Goal: Information Seeking & Learning: Learn about a topic

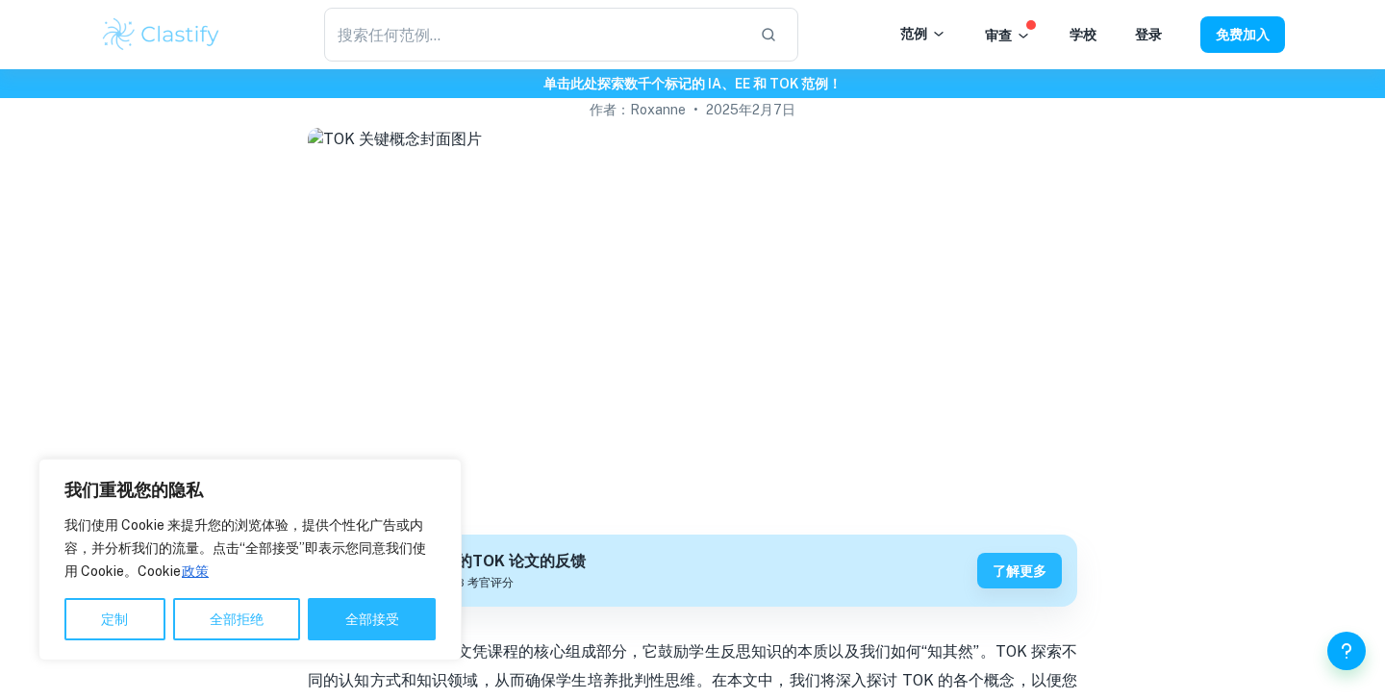
scroll to position [157, 0]
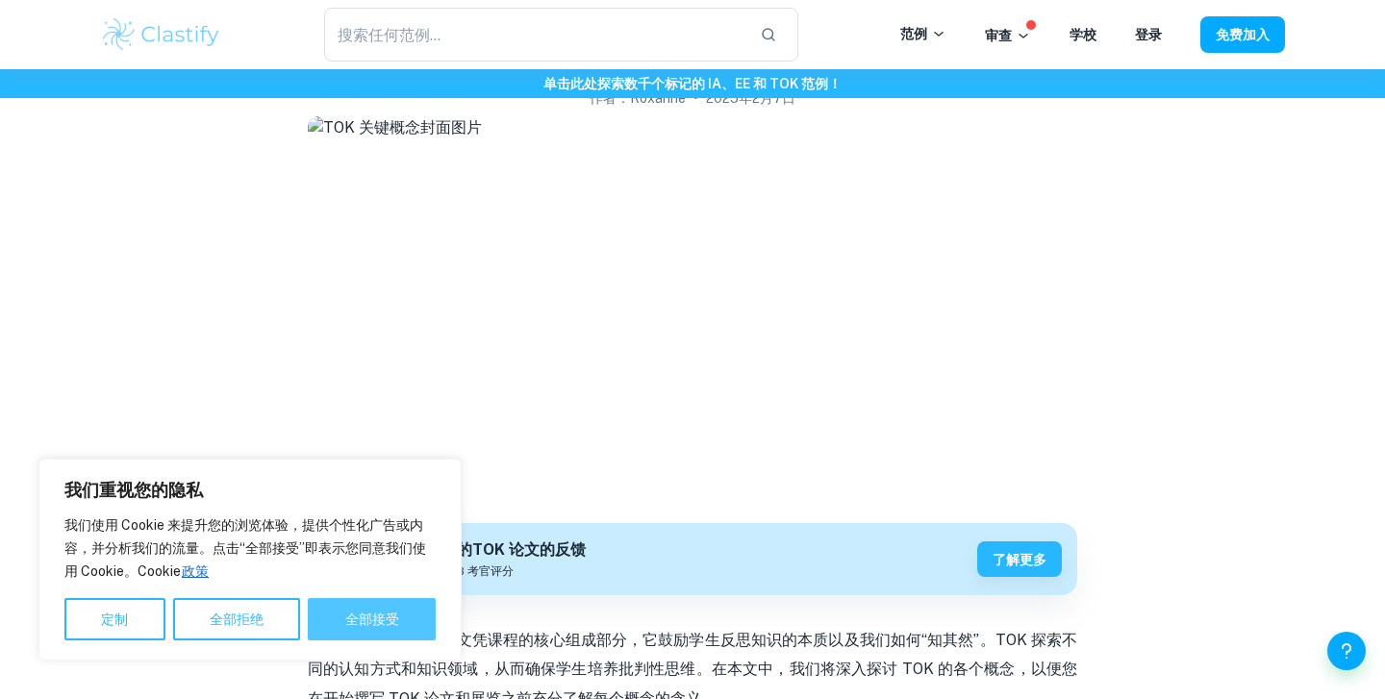
click at [367, 612] on font "全部接受" at bounding box center [372, 619] width 54 height 15
checkbox input "true"
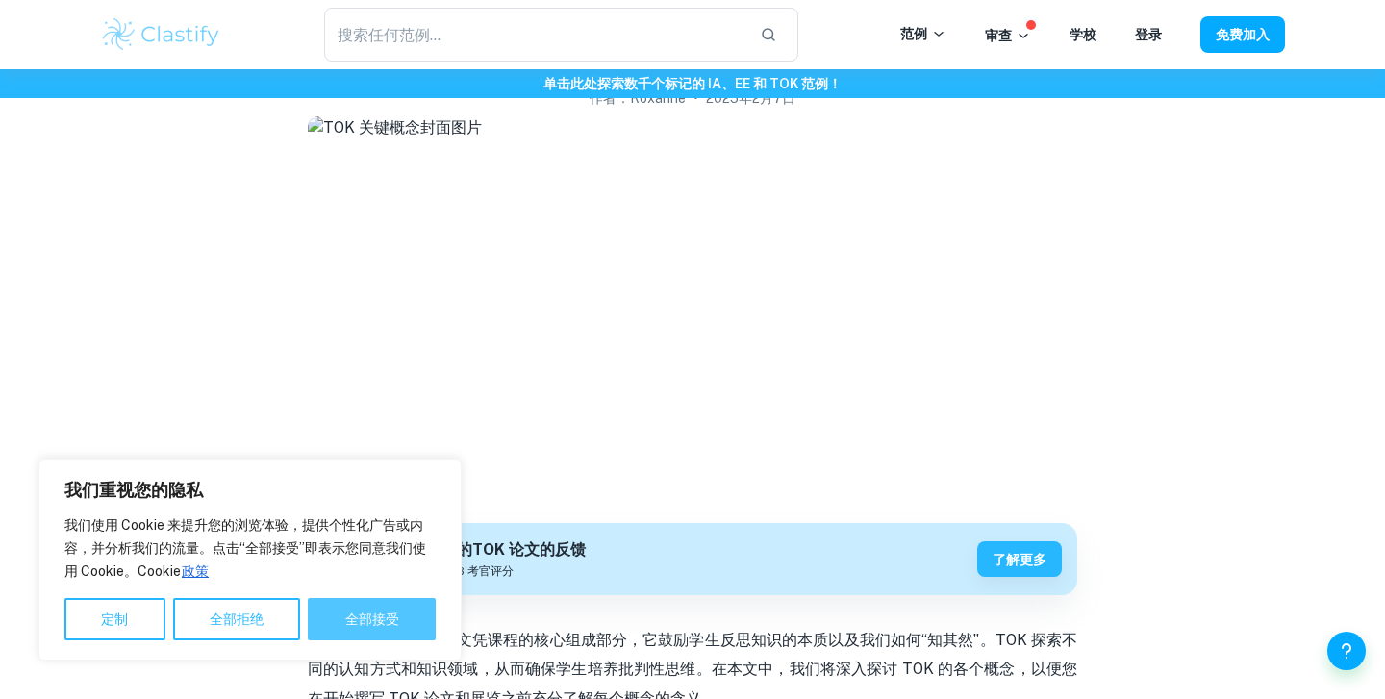
checkbox input "true"
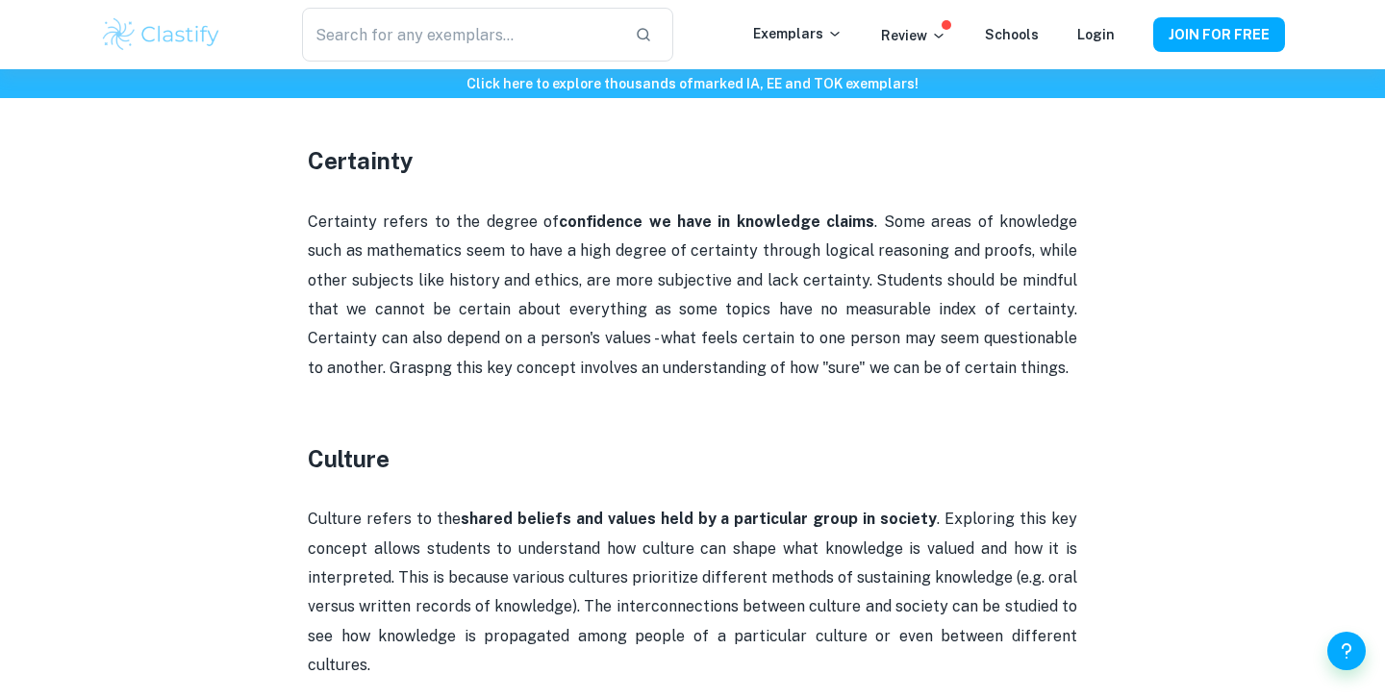
scroll to position [1098, 0]
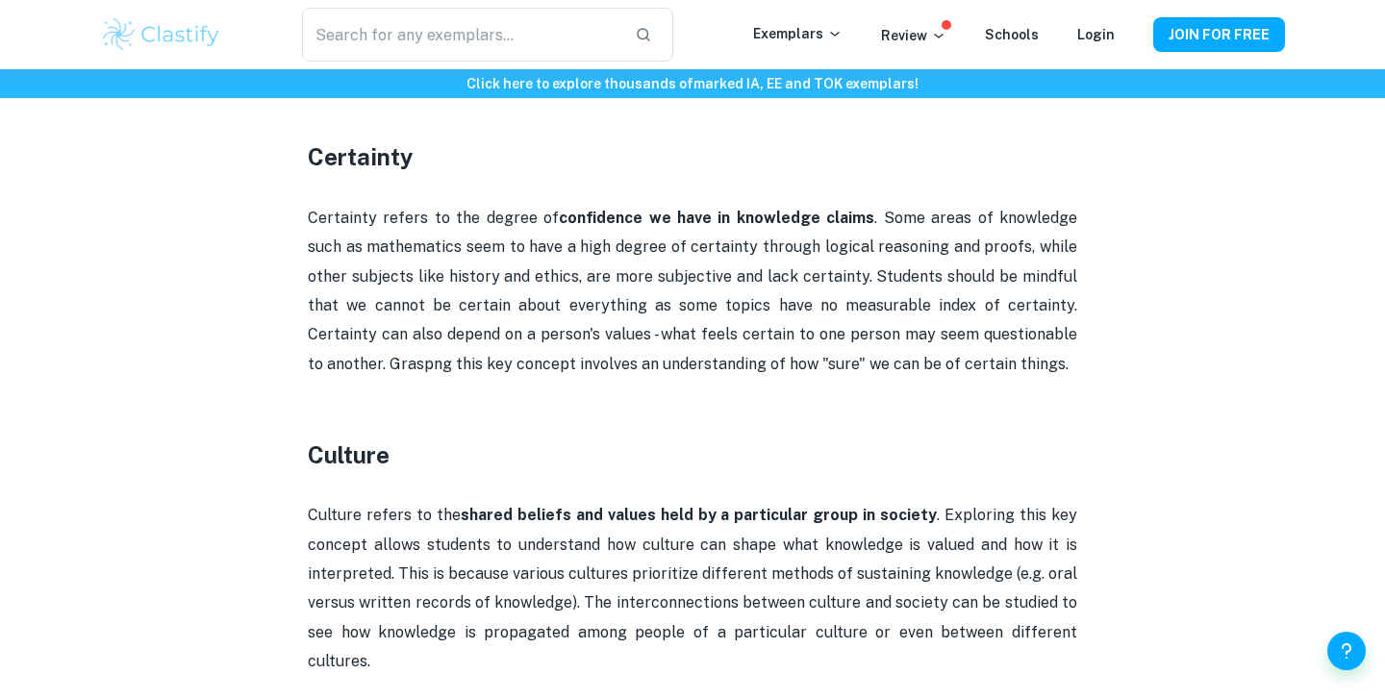
click at [850, 267] on p "Certainty refers to the degree of confidence we have in knowledge claims . Some…" at bounding box center [692, 291] width 769 height 175
click at [838, 244] on p "Certainty refers to the degree of confidence we have in knowledge claims . Some…" at bounding box center [692, 291] width 769 height 175
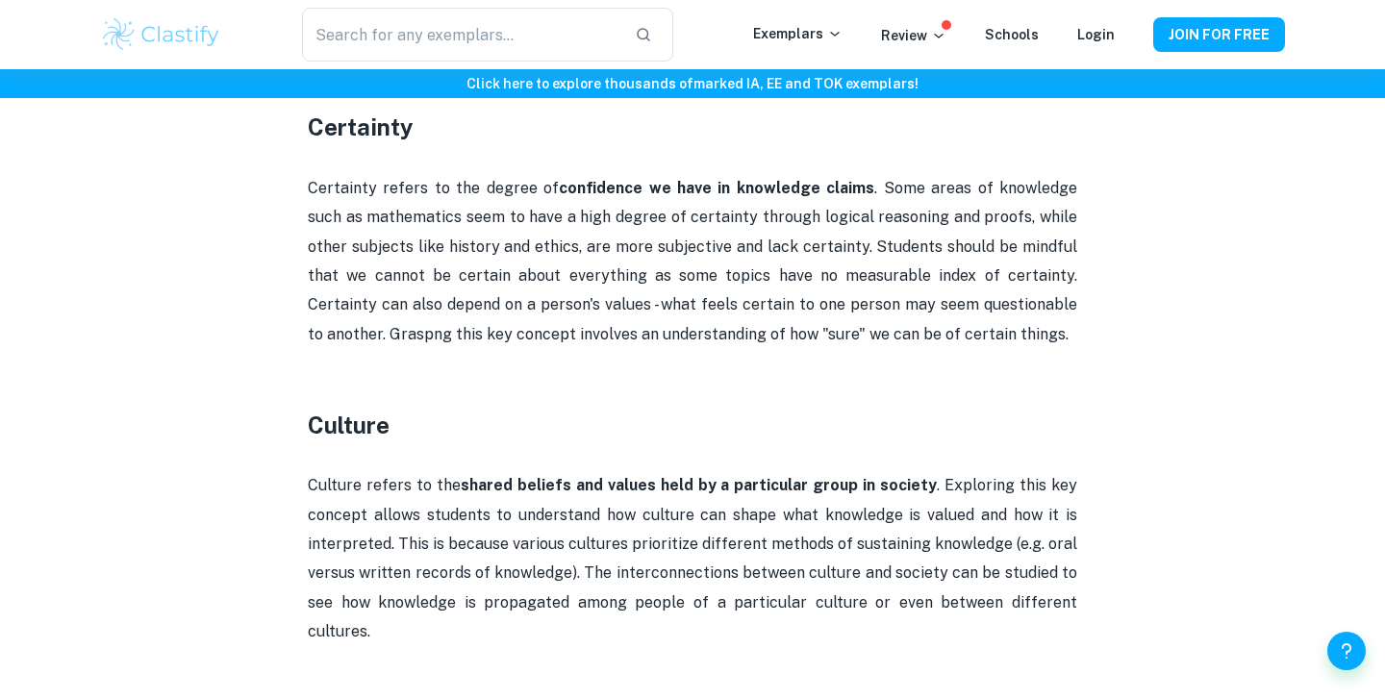
scroll to position [1140, 0]
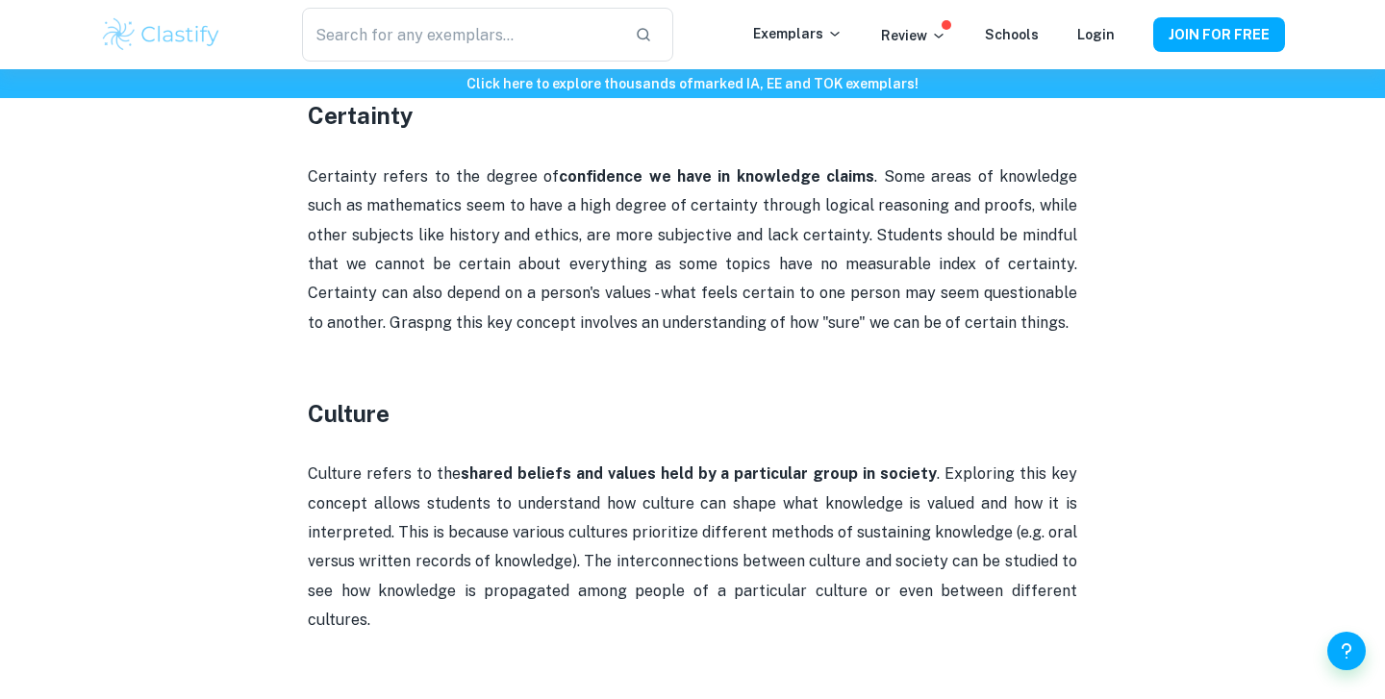
drag, startPoint x: 866, startPoint y: 167, endPoint x: 866, endPoint y: 141, distance: 26.0
click at [866, 166] on p "Certainty refers to the degree of confidence we have in knowledge claims . Some…" at bounding box center [692, 250] width 769 height 175
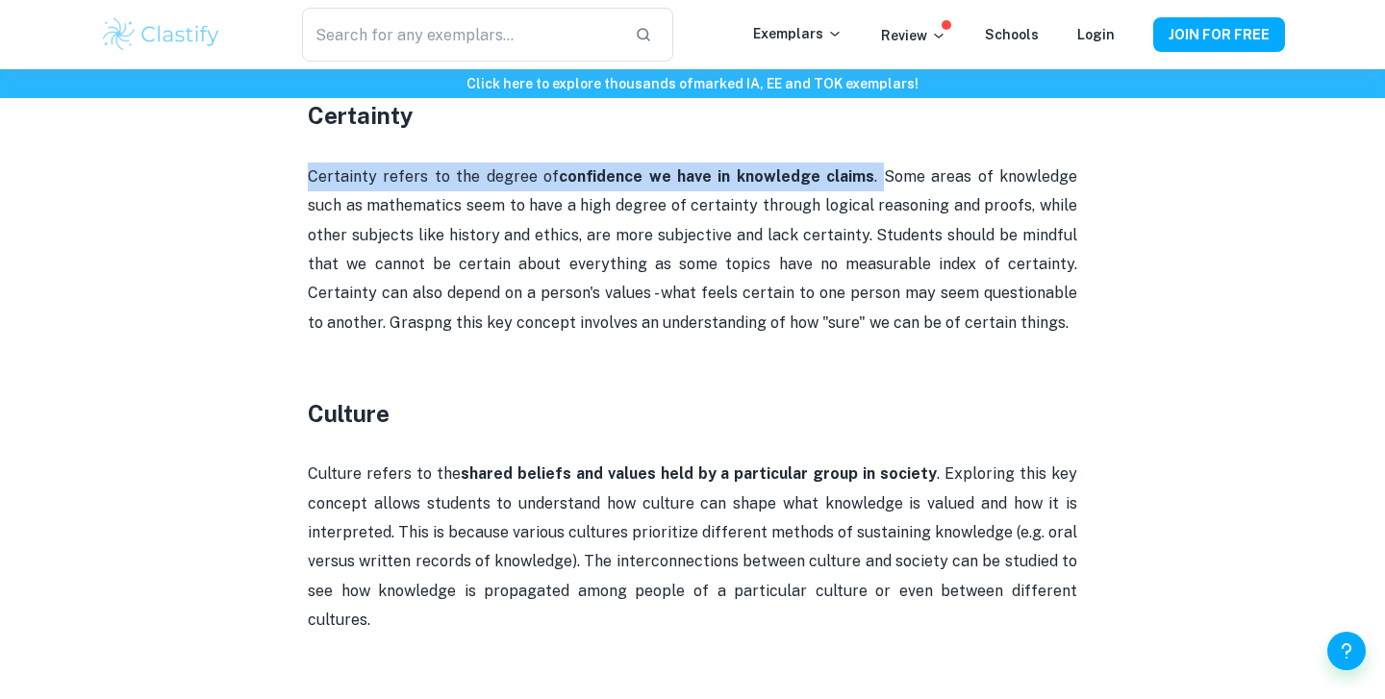
drag, startPoint x: 854, startPoint y: 180, endPoint x: 740, endPoint y: 137, distance: 121.5
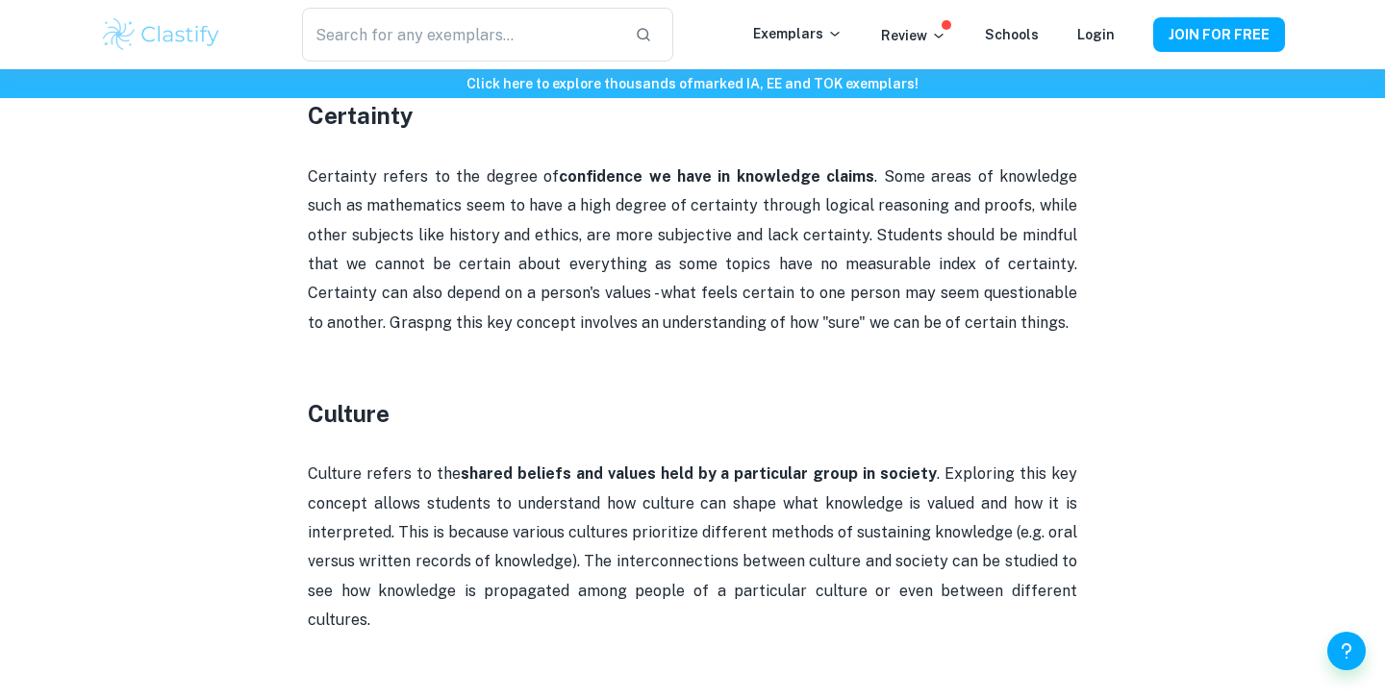
click at [892, 183] on p "Certainty refers to the degree of confidence we have in knowledge claims . Some…" at bounding box center [692, 250] width 769 height 175
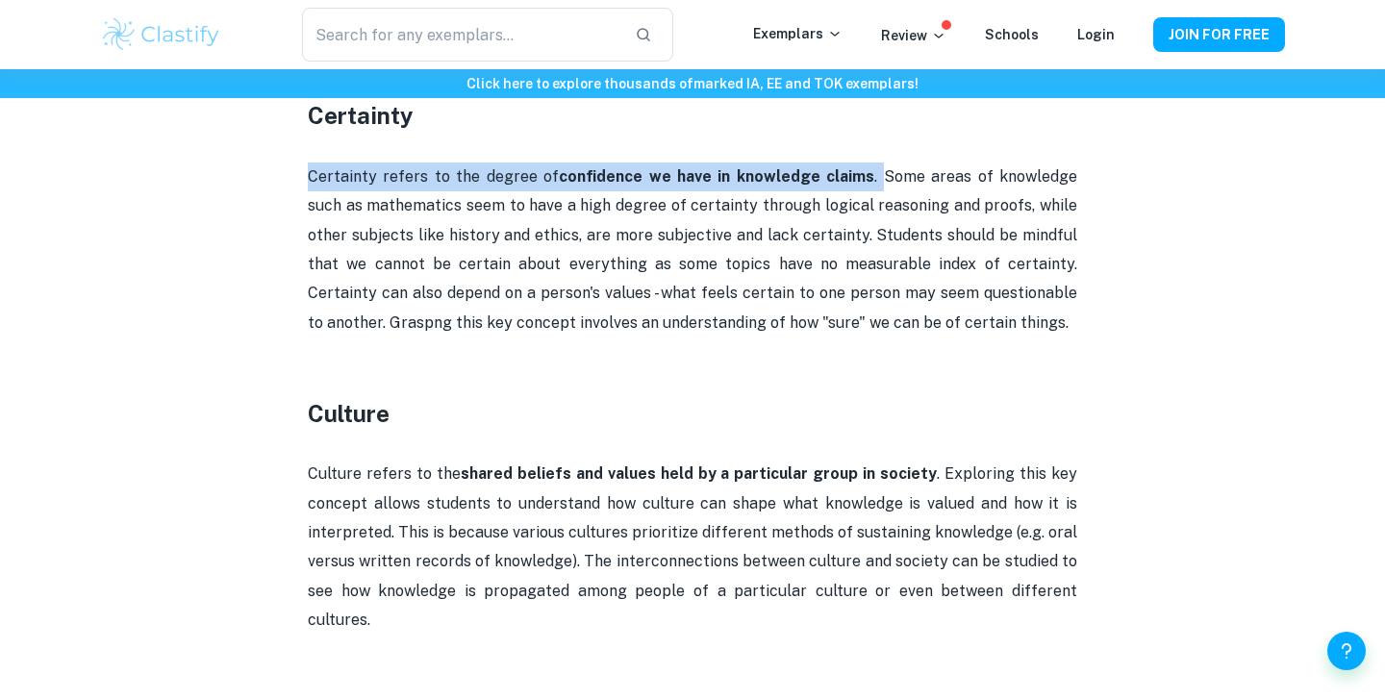
drag, startPoint x: 852, startPoint y: 185, endPoint x: 844, endPoint y: 139, distance: 45.8
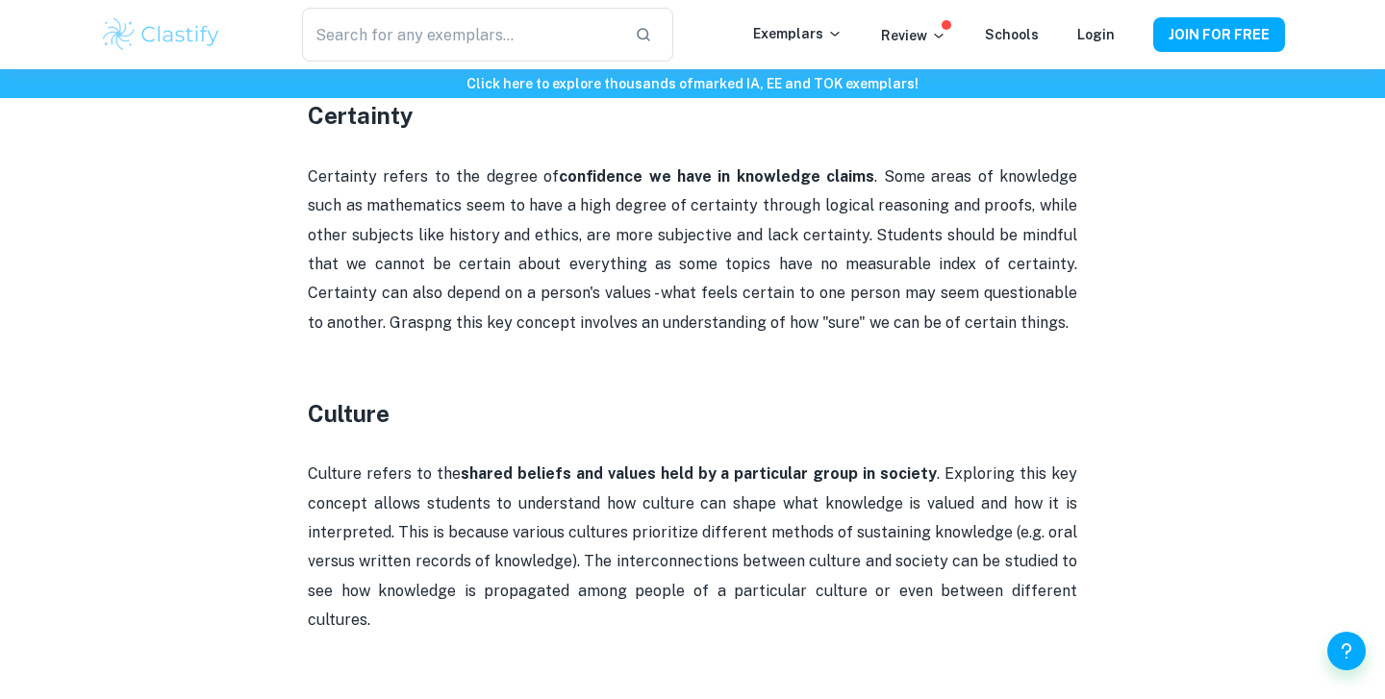
click at [863, 177] on p "Certainty refers to the degree of confidence we have in knowledge claims . Some…" at bounding box center [692, 250] width 769 height 175
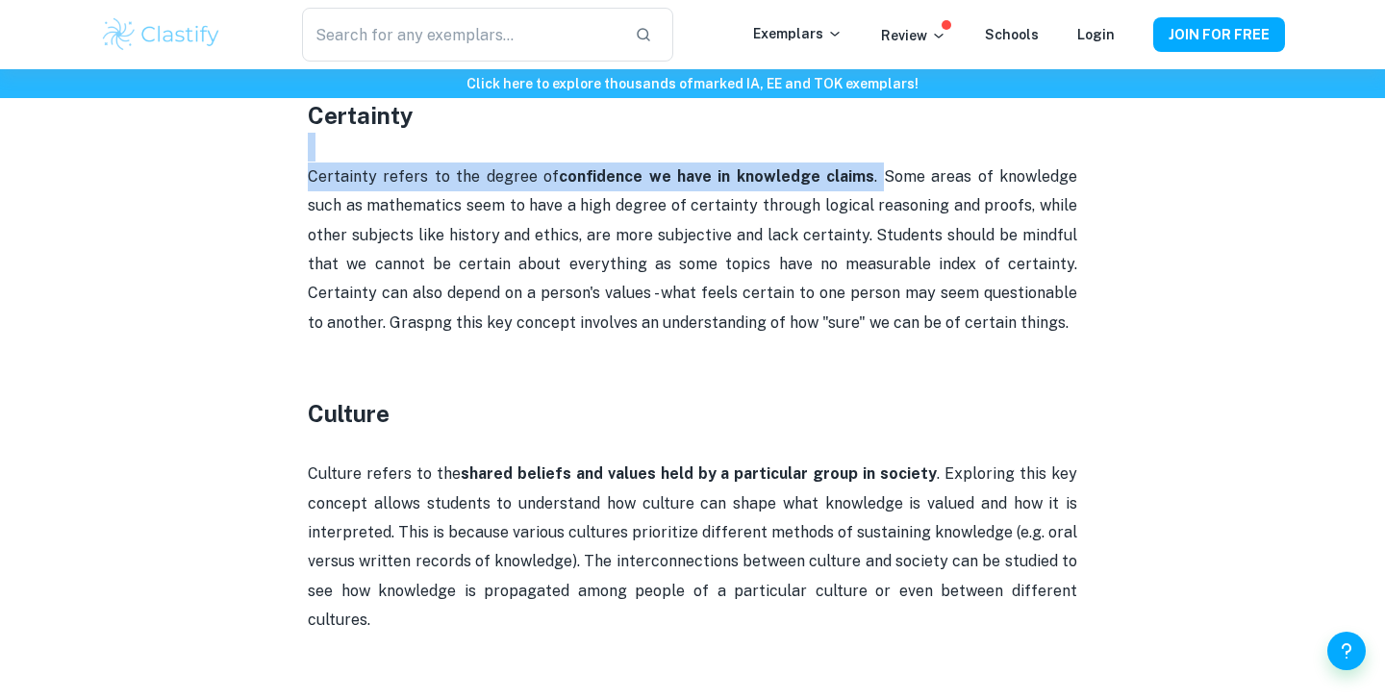
drag, startPoint x: 851, startPoint y: 175, endPoint x: 795, endPoint y: 121, distance: 77.5
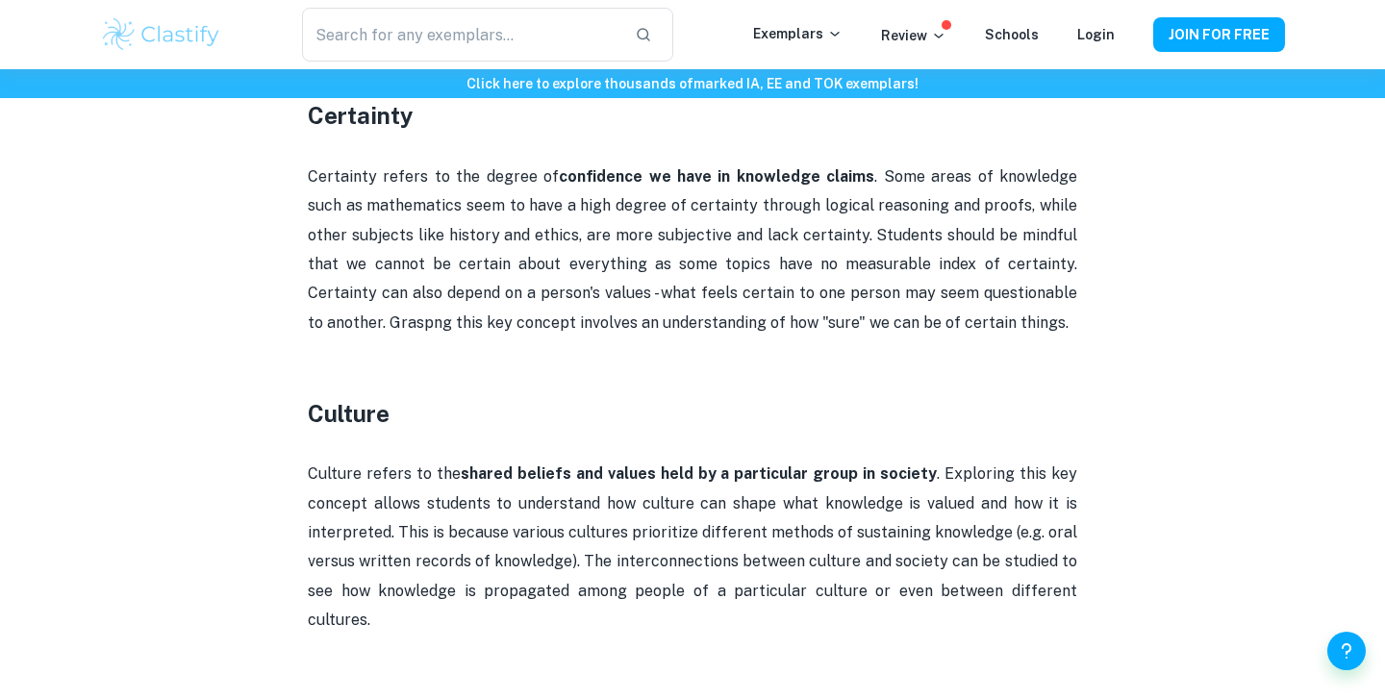
click at [953, 271] on p "Certainty refers to the degree of confidence we have in knowledge claims . Some…" at bounding box center [692, 250] width 769 height 175
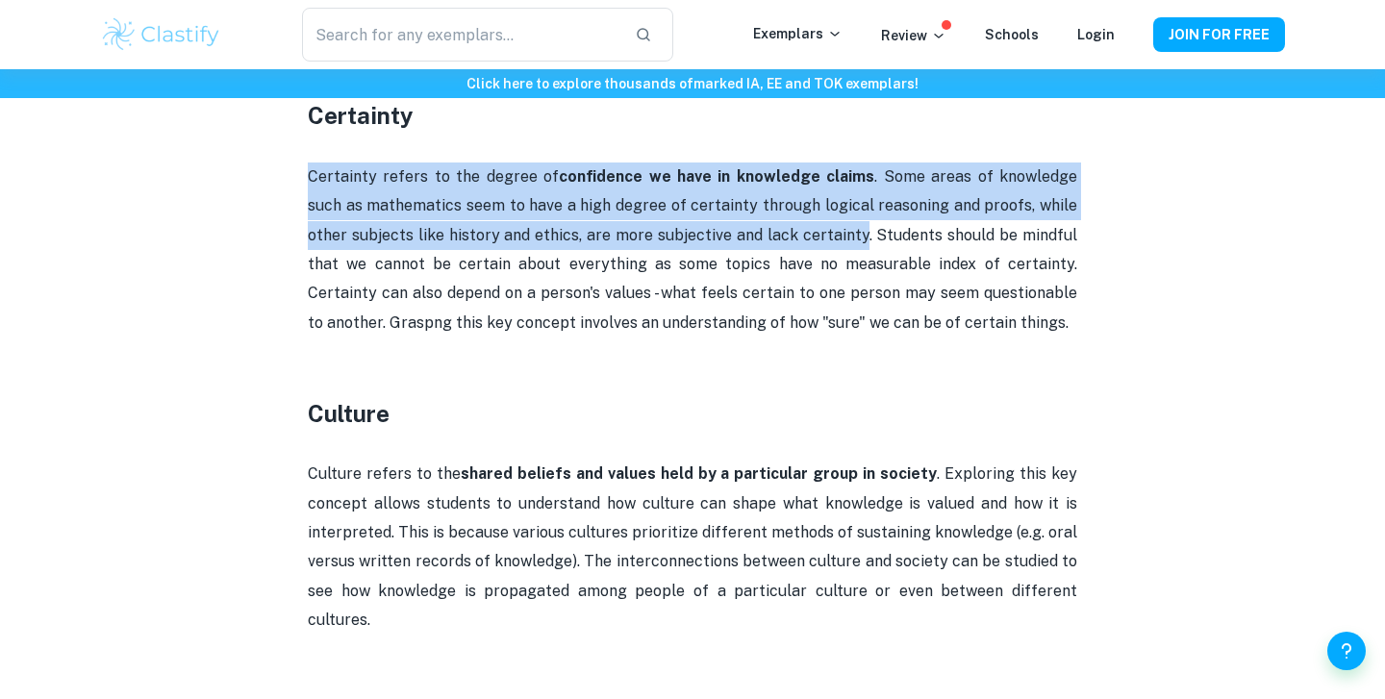
drag, startPoint x: 812, startPoint y: 236, endPoint x: 806, endPoint y: 159, distance: 77.2
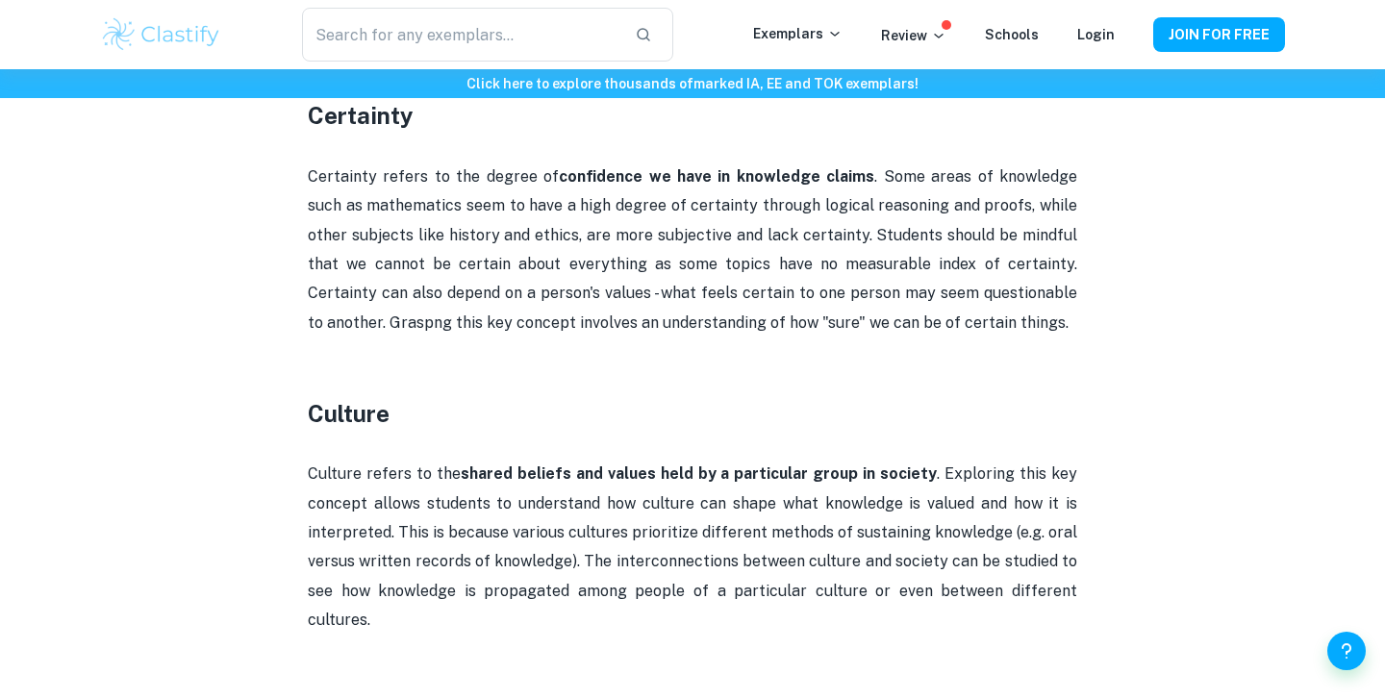
click at [811, 236] on p "Certainty refers to the degree of confidence we have in knowledge claims . Some…" at bounding box center [692, 250] width 769 height 175
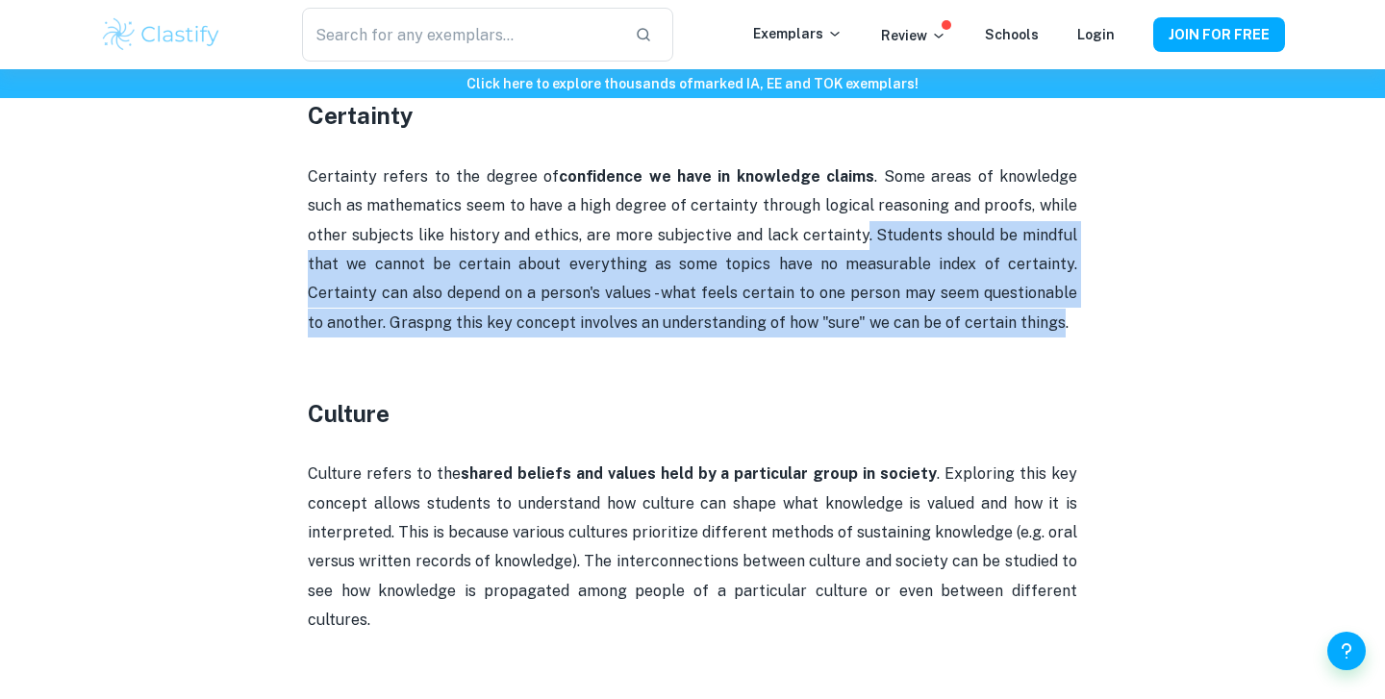
drag, startPoint x: 812, startPoint y: 235, endPoint x: 908, endPoint y: 323, distance: 130.7
click at [908, 323] on p "Certainty refers to the degree of confidence we have in knowledge claims . Some…" at bounding box center [692, 250] width 769 height 175
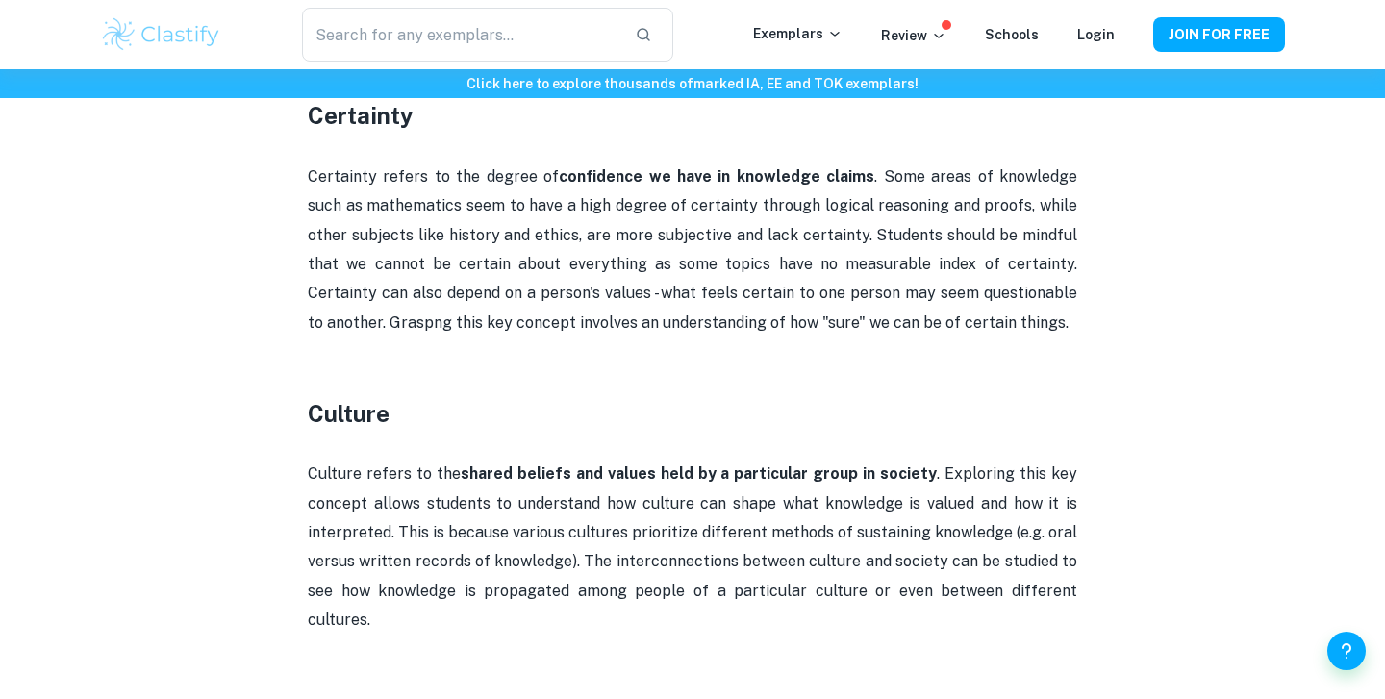
click at [916, 328] on p "Certainty refers to the degree of confidence we have in knowledge claims . Some…" at bounding box center [692, 250] width 769 height 175
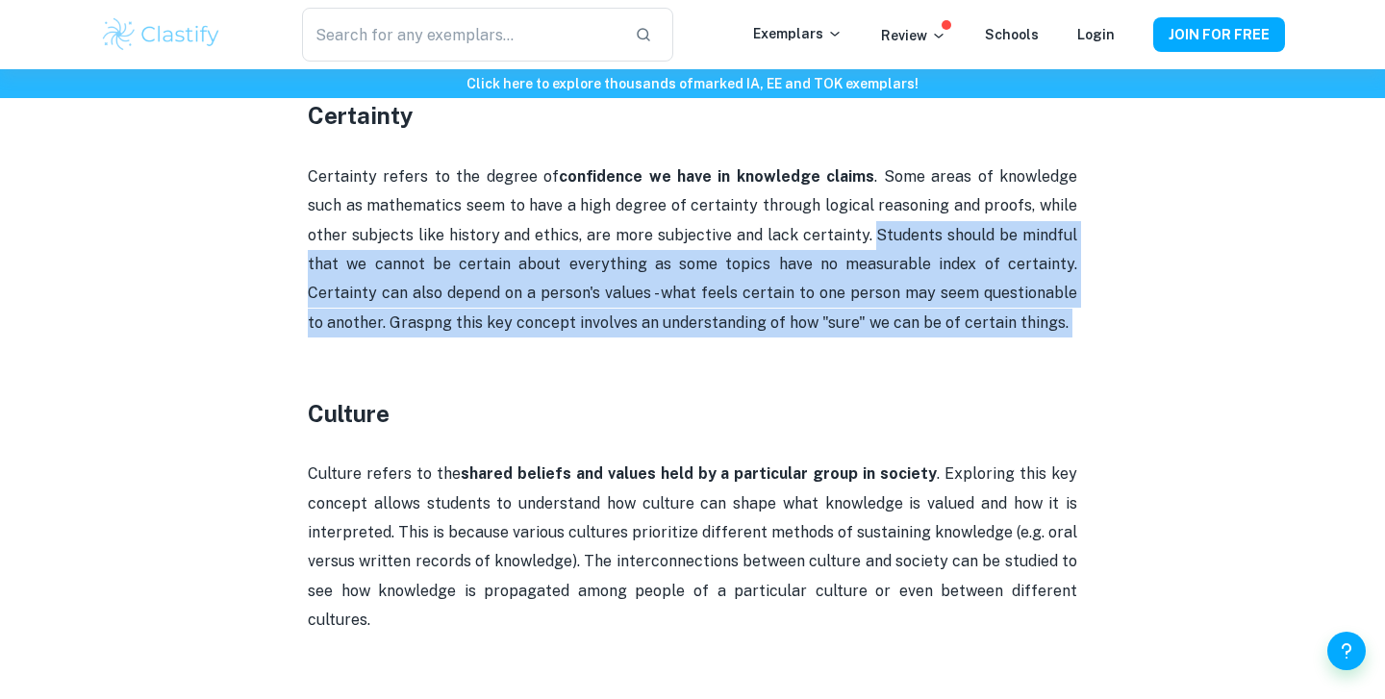
drag, startPoint x: 916, startPoint y: 327, endPoint x: 823, endPoint y: 234, distance: 131.2
click at [823, 234] on p "Certainty refers to the degree of confidence we have in knowledge claims . Some…" at bounding box center [692, 250] width 769 height 175
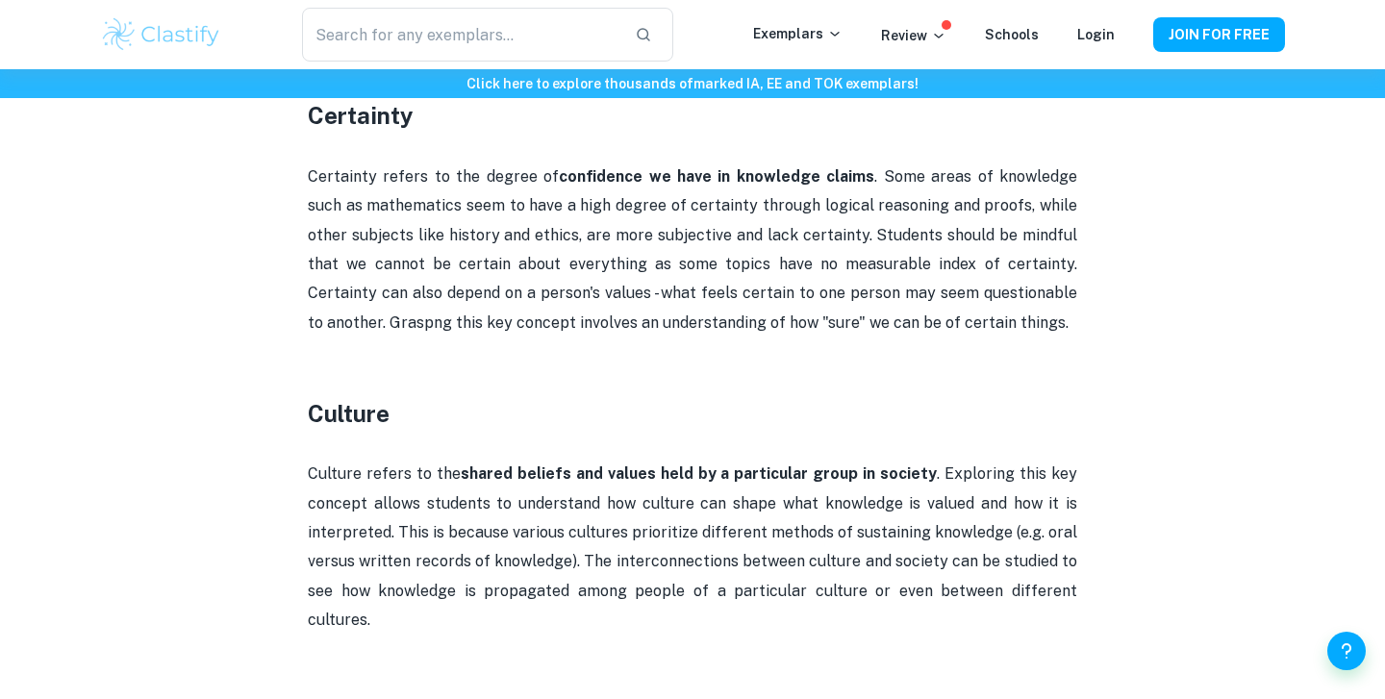
click at [951, 233] on p "Certainty refers to the degree of confidence we have in knowledge claims . Some…" at bounding box center [692, 250] width 769 height 175
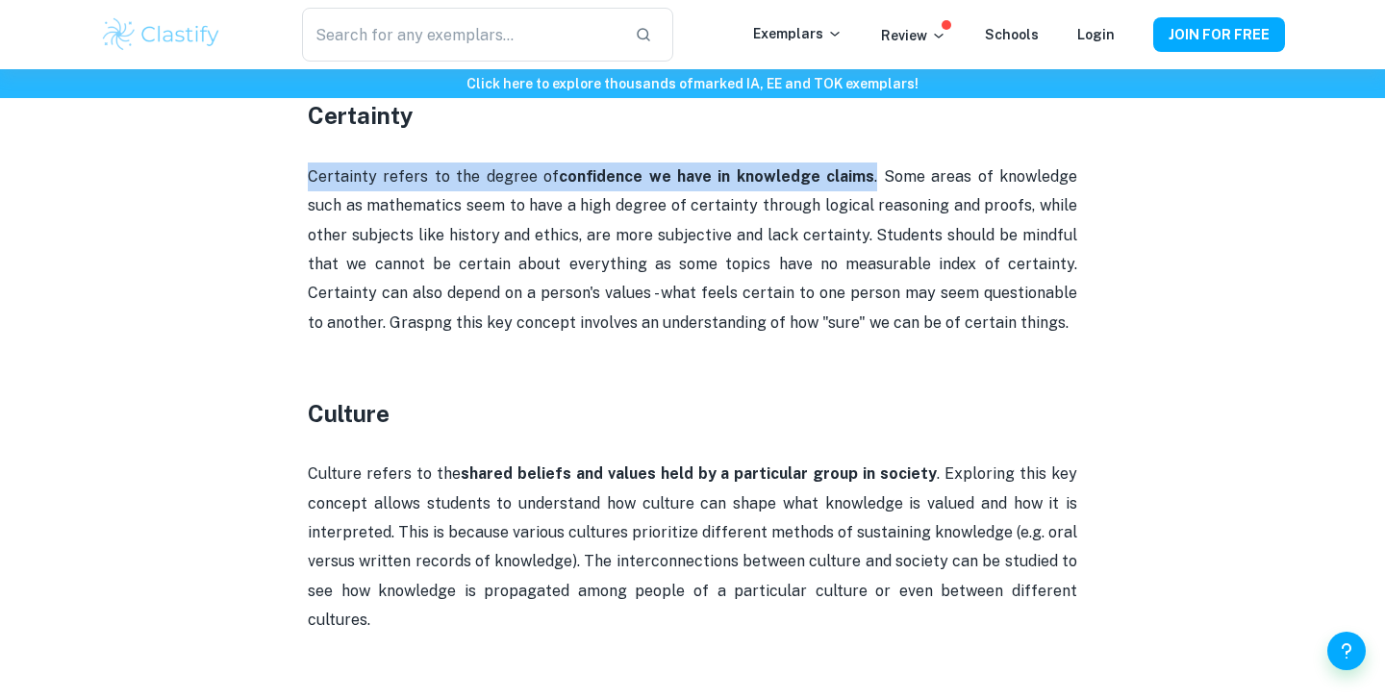
drag, startPoint x: 849, startPoint y: 181, endPoint x: 840, endPoint y: 137, distance: 45.3
click at [841, 140] on p at bounding box center [692, 147] width 769 height 29
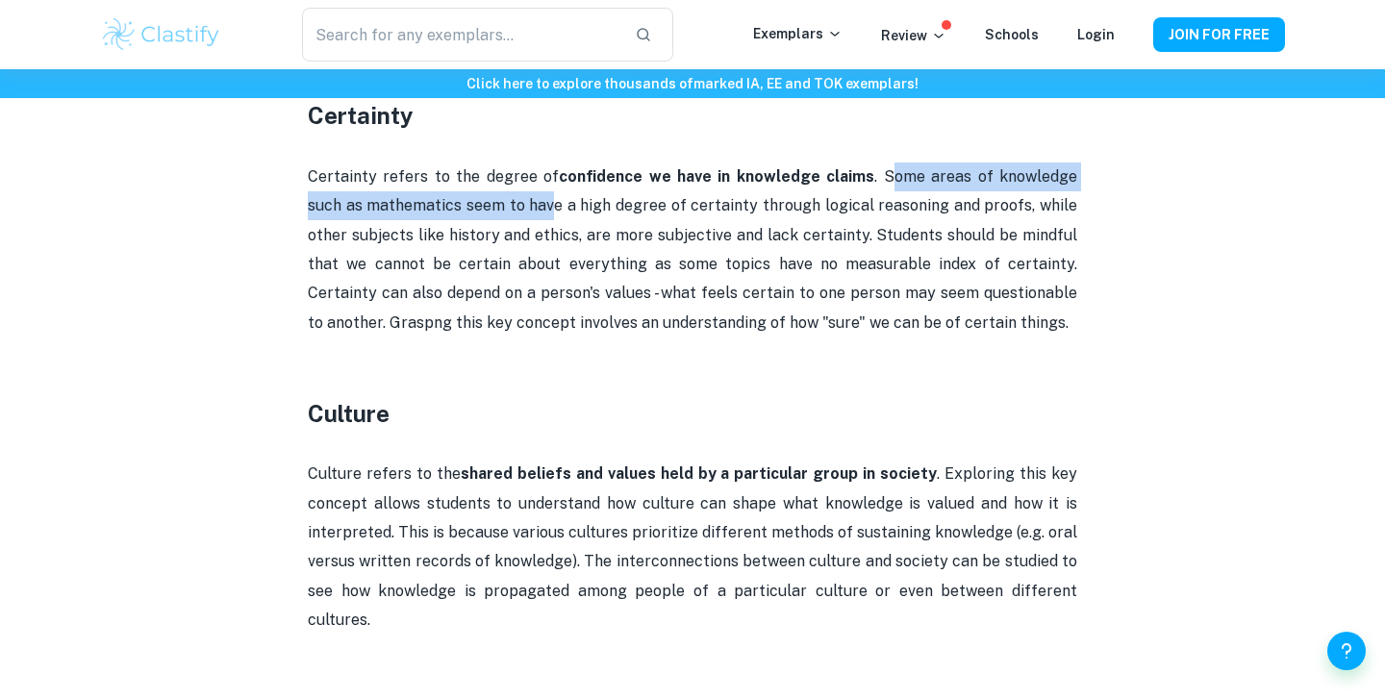
drag, startPoint x: 862, startPoint y: 179, endPoint x: 518, endPoint y: 193, distance: 343.6
click at [516, 193] on p "Certainty refers to the degree of confidence we have in knowledge claims . Some…" at bounding box center [692, 250] width 769 height 175
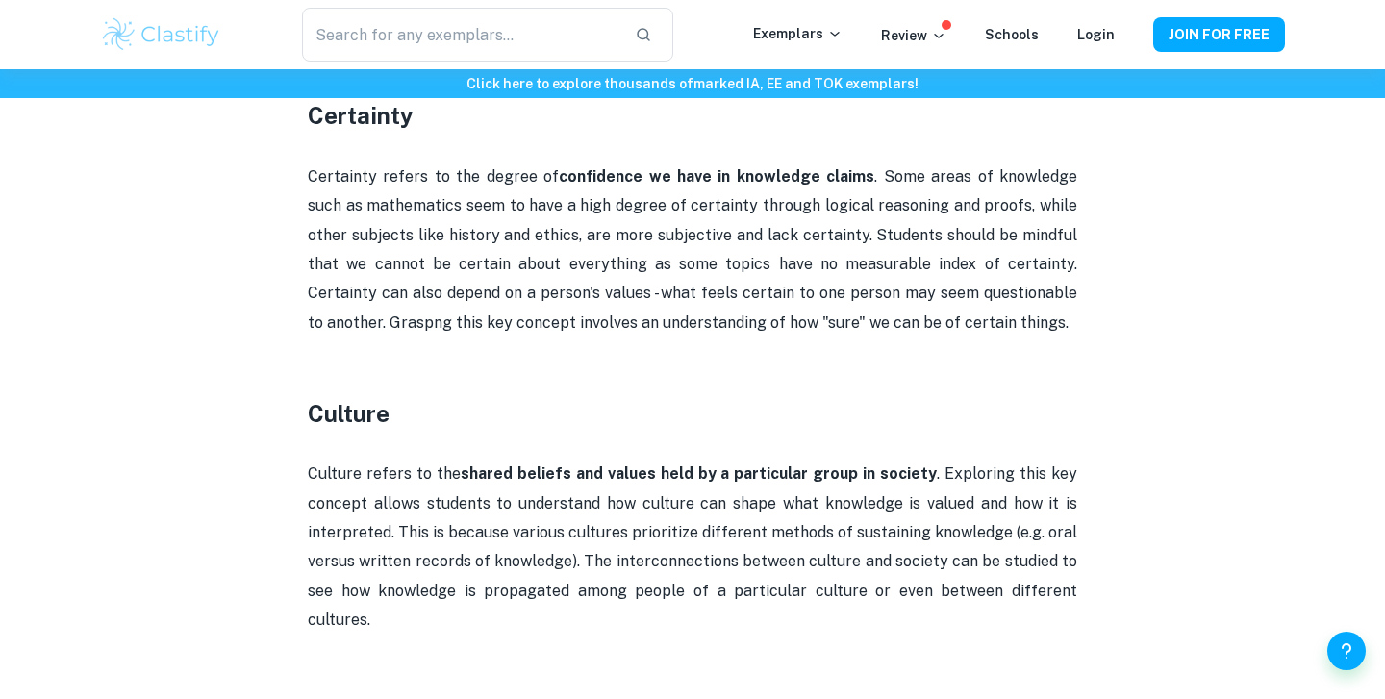
click at [518, 193] on p "Certainty refers to the degree of confidence we have in knowledge claims . Some…" at bounding box center [692, 250] width 769 height 175
drag, startPoint x: 307, startPoint y: 154, endPoint x: 918, endPoint y: 327, distance: 635.7
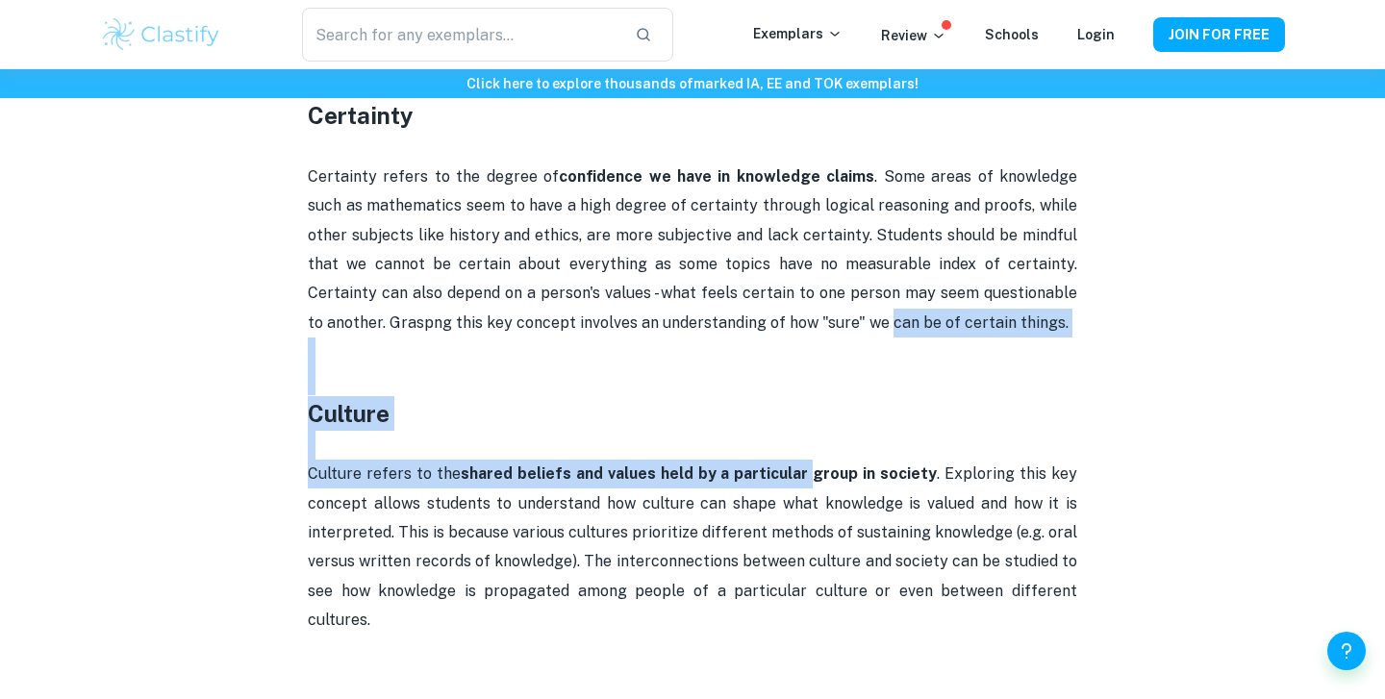
drag, startPoint x: 740, startPoint y: 312, endPoint x: 812, endPoint y: 452, distance: 157.4
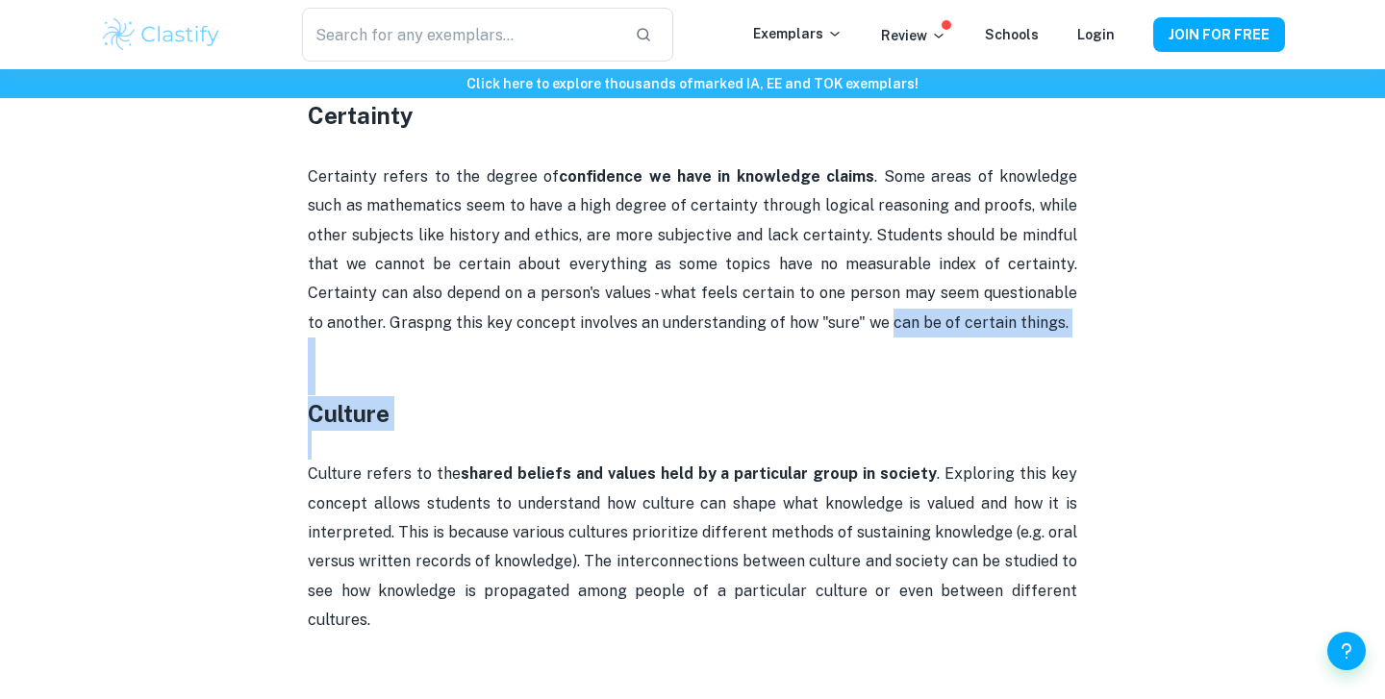
click at [812, 452] on p at bounding box center [692, 445] width 769 height 29
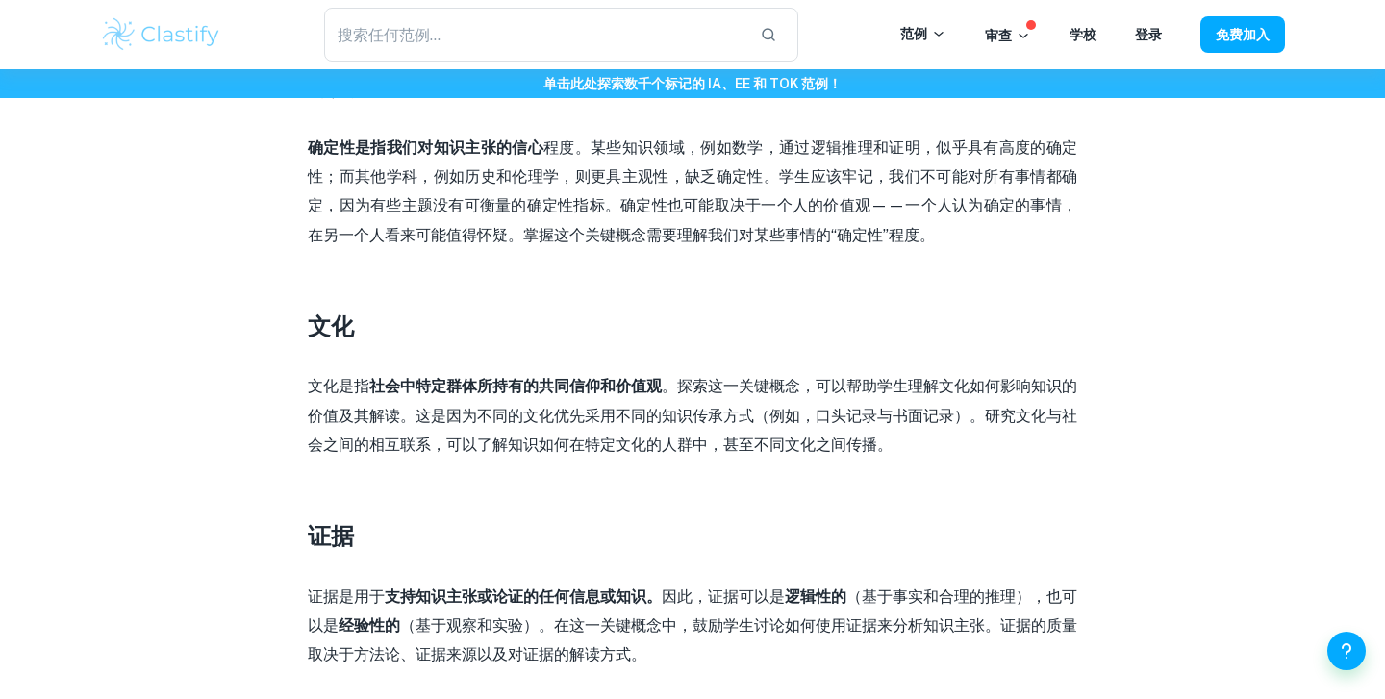
click at [899, 224] on p "确定性是指我们对知识主张的信心 程度 。某些知识领域，例如数学，通过逻辑推理和证明，似乎具有高度的确定性；而其他学科，例如历史和伦理学，则更具主观性，缺乏确定…" at bounding box center [692, 192] width 769 height 117
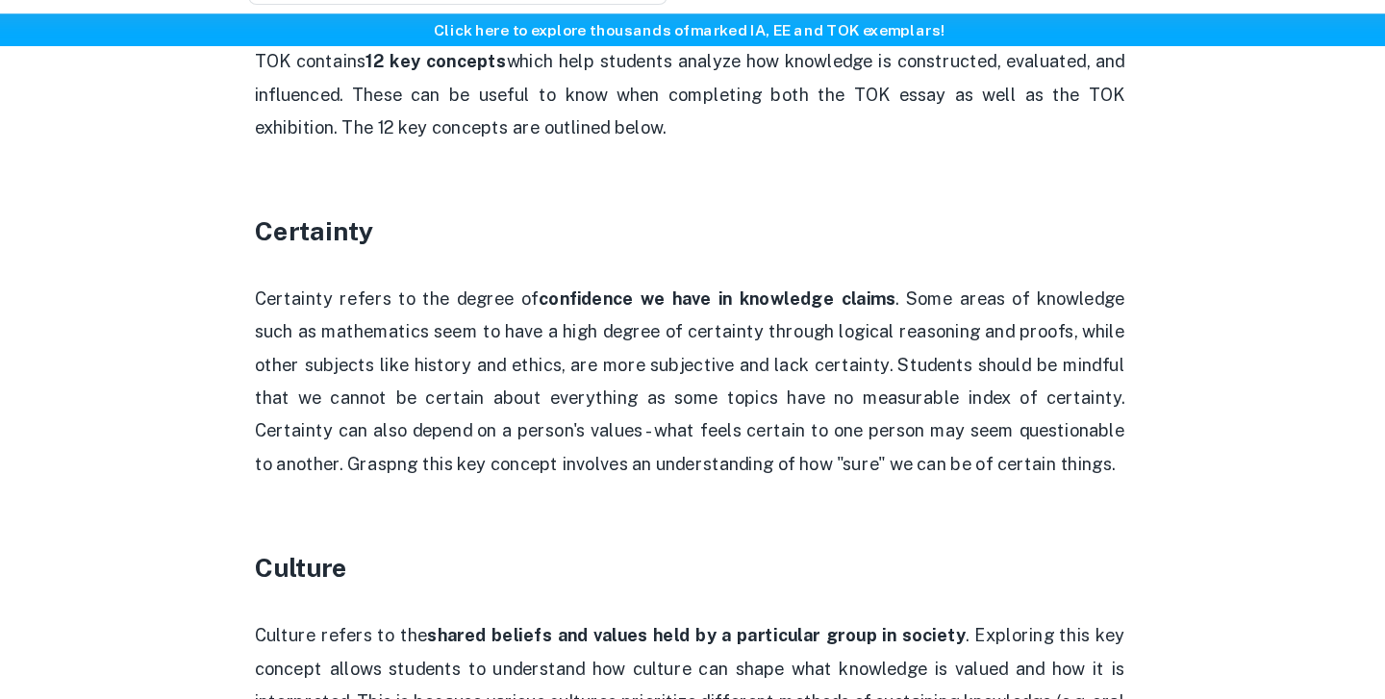
scroll to position [1053, 0]
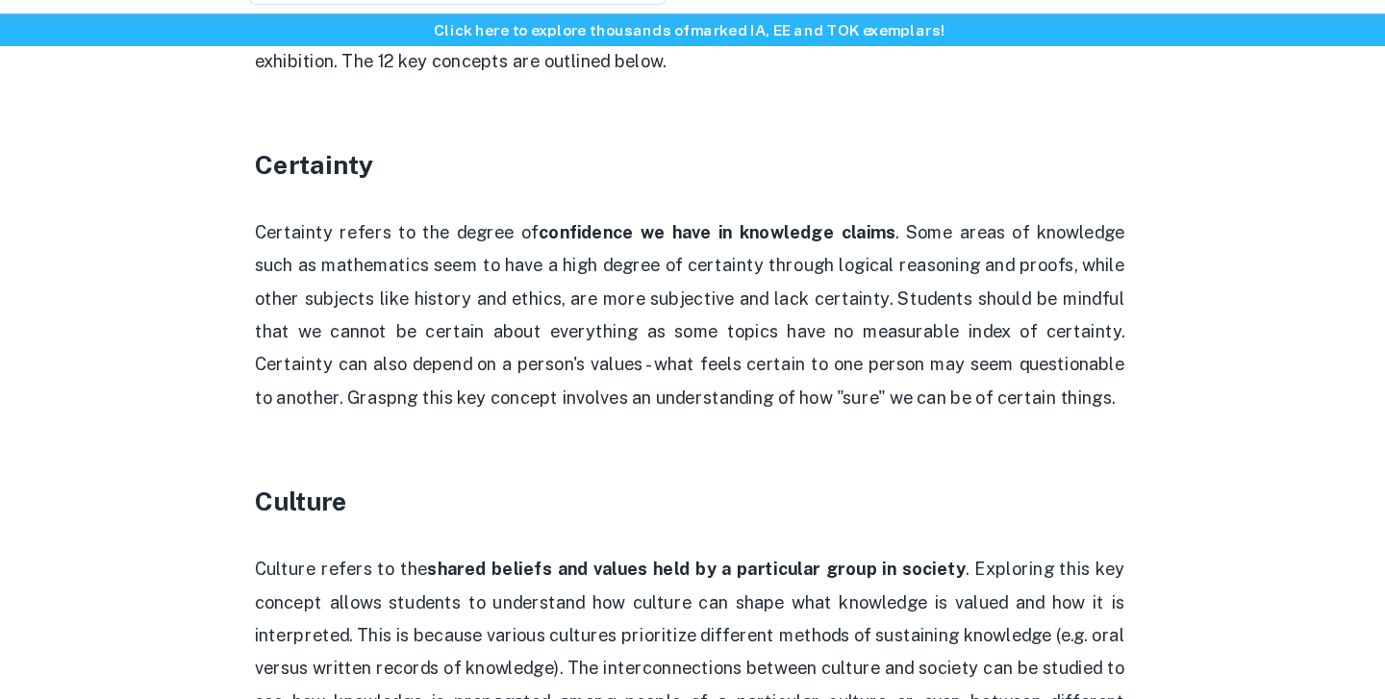
click at [842, 327] on p "Certainty refers to the degree of confidence we have in knowledge claims . Some…" at bounding box center [692, 336] width 769 height 175
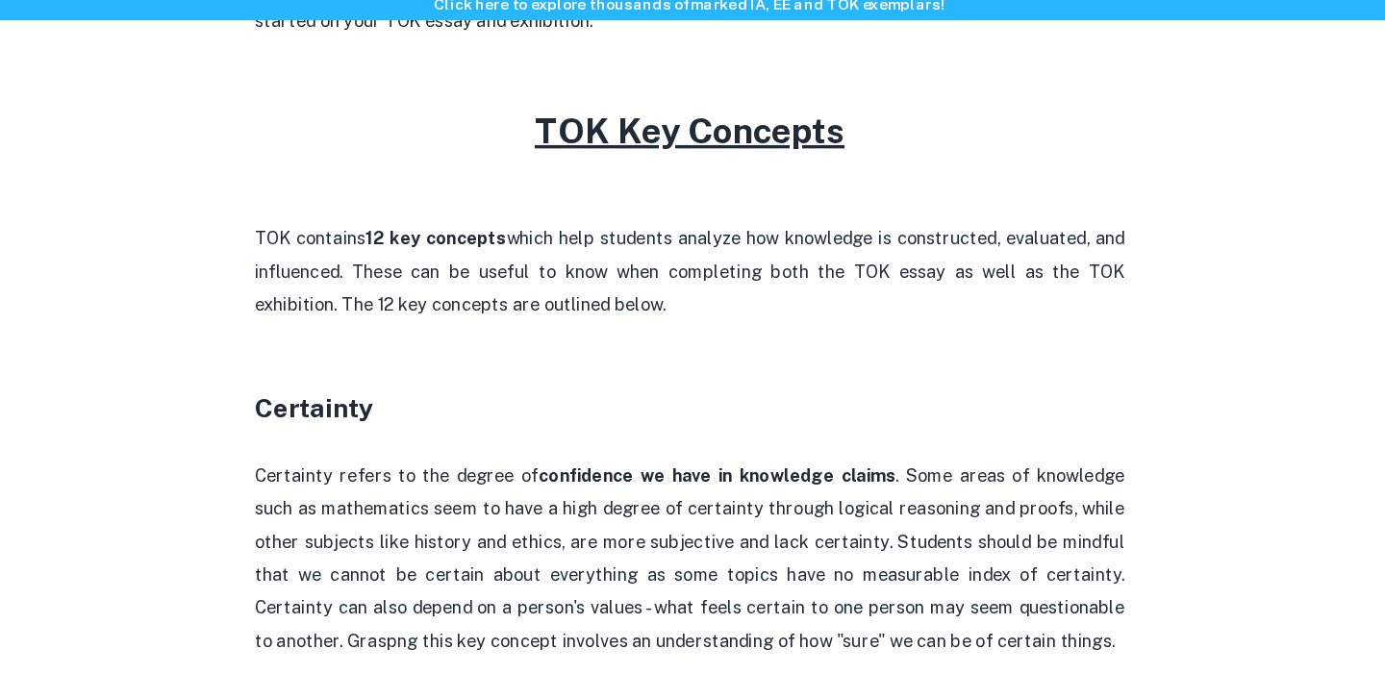
scroll to position [1002, 0]
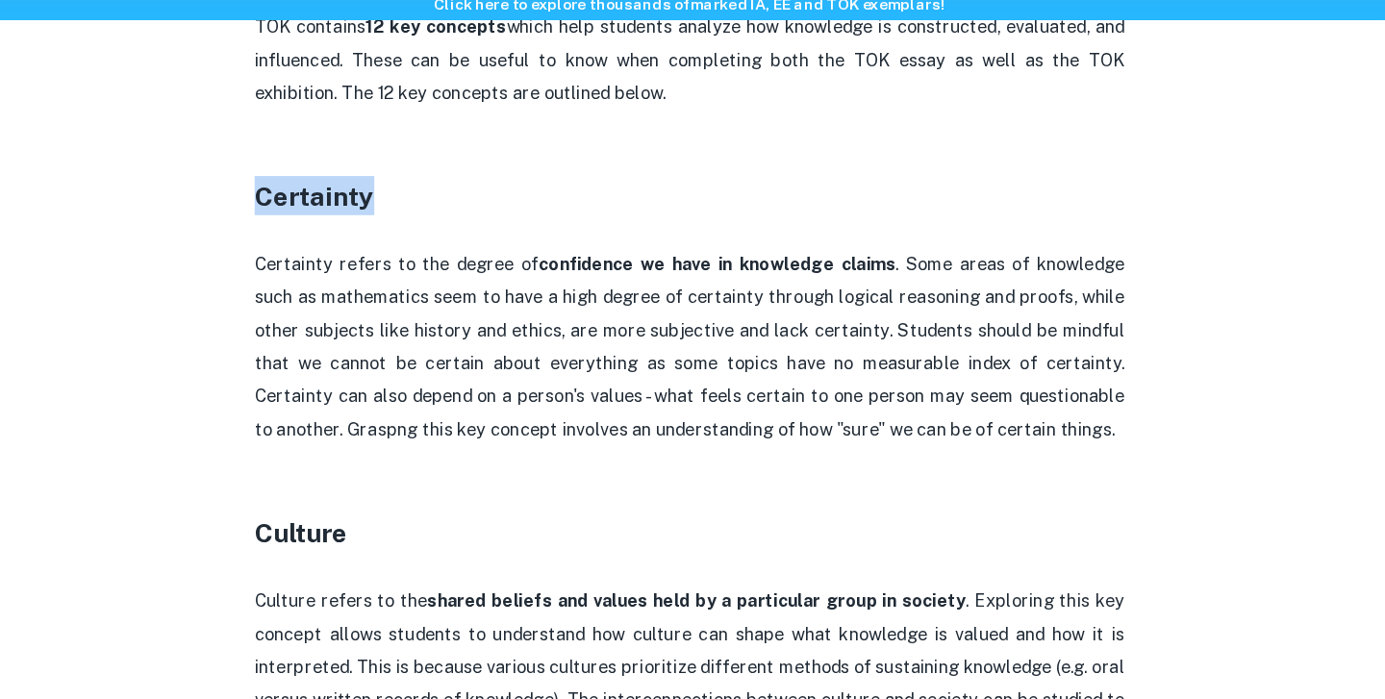
drag, startPoint x: 436, startPoint y: 258, endPoint x: 403, endPoint y: 219, distance: 50.5
click at [744, 269] on h3 "Certainty" at bounding box center [692, 253] width 769 height 35
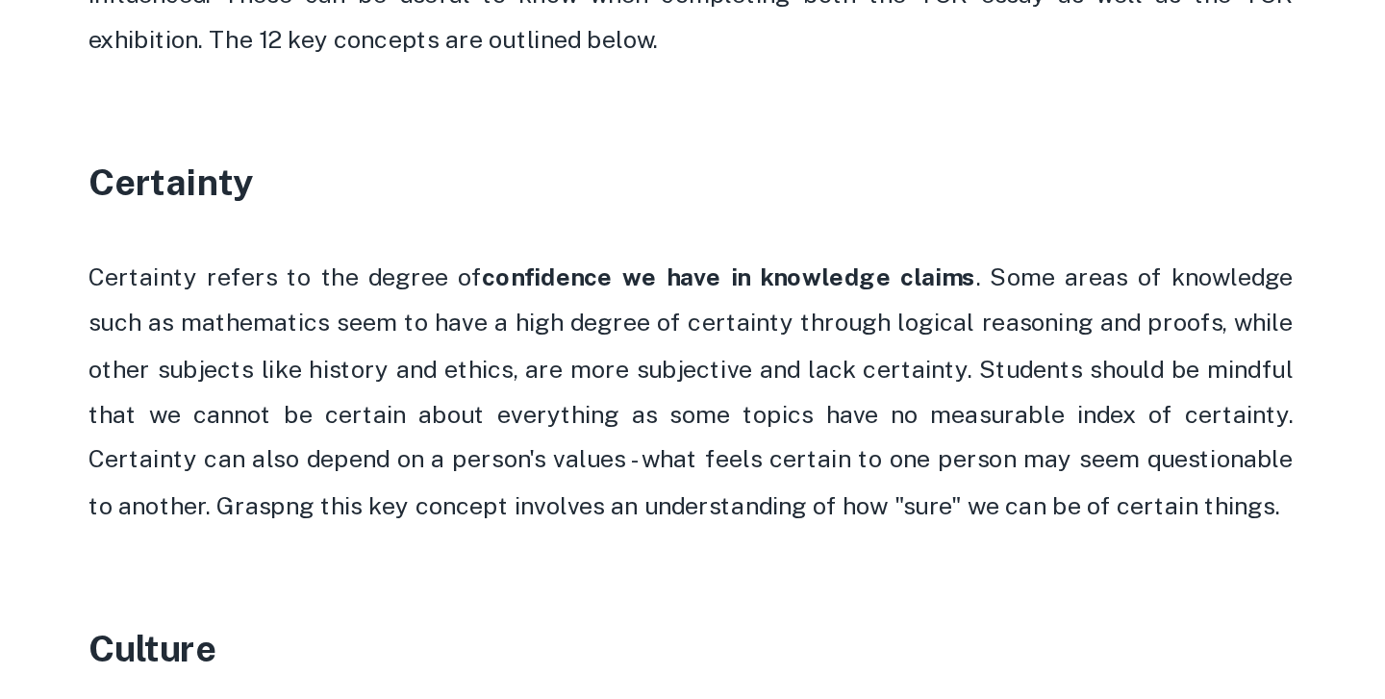
click at [600, 417] on p "Certainty refers to the degree of confidence we have in knowledge claims . Some…" at bounding box center [692, 387] width 769 height 175
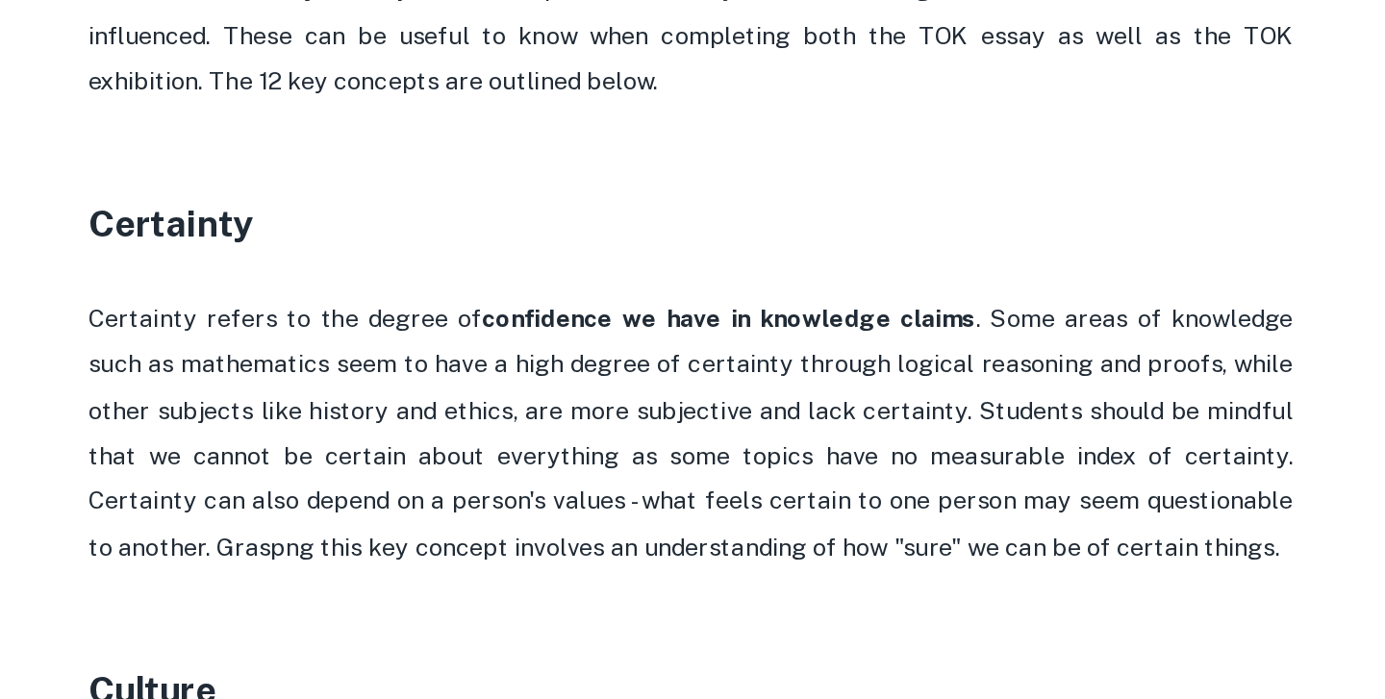
scroll to position [1031, 0]
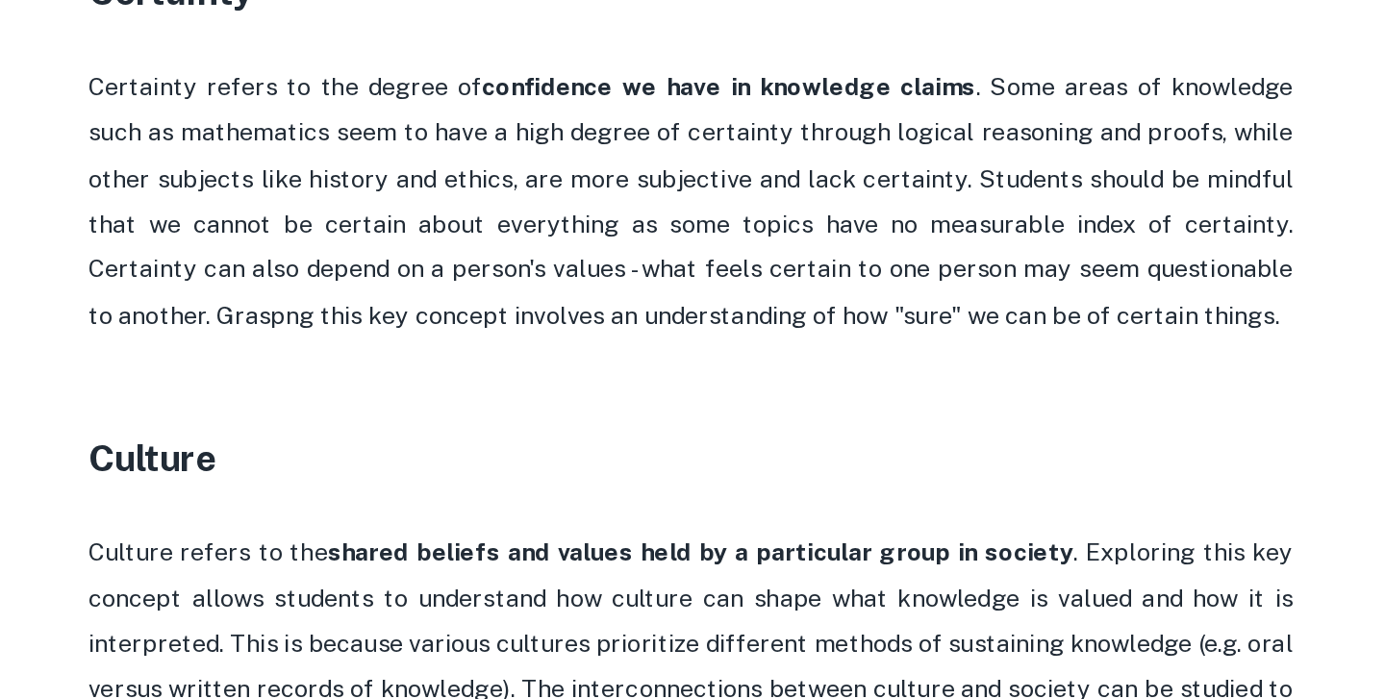
click at [557, 415] on p "Certainty refers to the degree of confidence we have in knowledge claims . Some…" at bounding box center [692, 358] width 769 height 175
click at [939, 364] on p "Certainty refers to the degree of confidence we have in knowledge claims . Some…" at bounding box center [692, 358] width 769 height 175
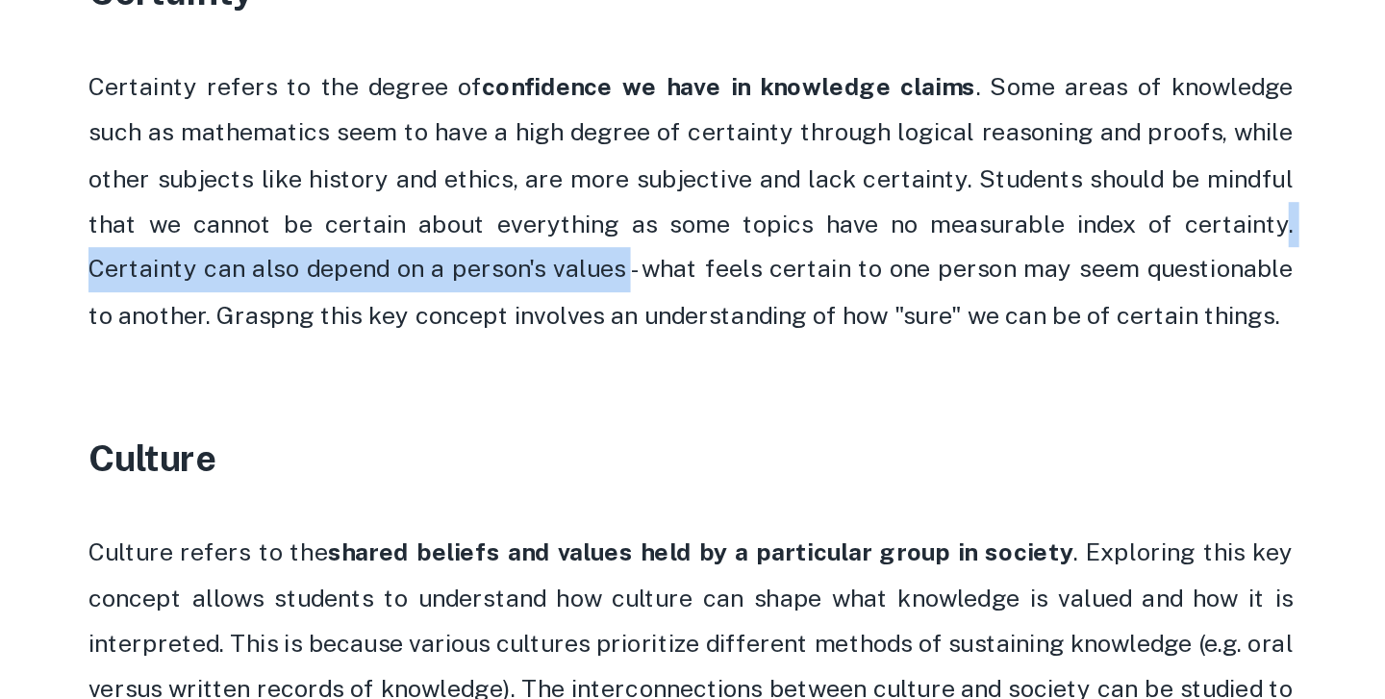
drag, startPoint x: 939, startPoint y: 364, endPoint x: 511, endPoint y: 401, distance: 429.5
click at [511, 401] on p "Certainty refers to the degree of confidence we have in knowledge claims . Some…" at bounding box center [692, 358] width 769 height 175
drag, startPoint x: 1016, startPoint y: 399, endPoint x: 1026, endPoint y: 439, distance: 41.8
click at [1026, 439] on p "Certainty refers to the degree of confidence we have in knowledge claims . Some…" at bounding box center [692, 358] width 769 height 175
click at [1014, 412] on p "Certainty refers to the degree of confidence we have in knowledge claims . Some…" at bounding box center [692, 358] width 769 height 175
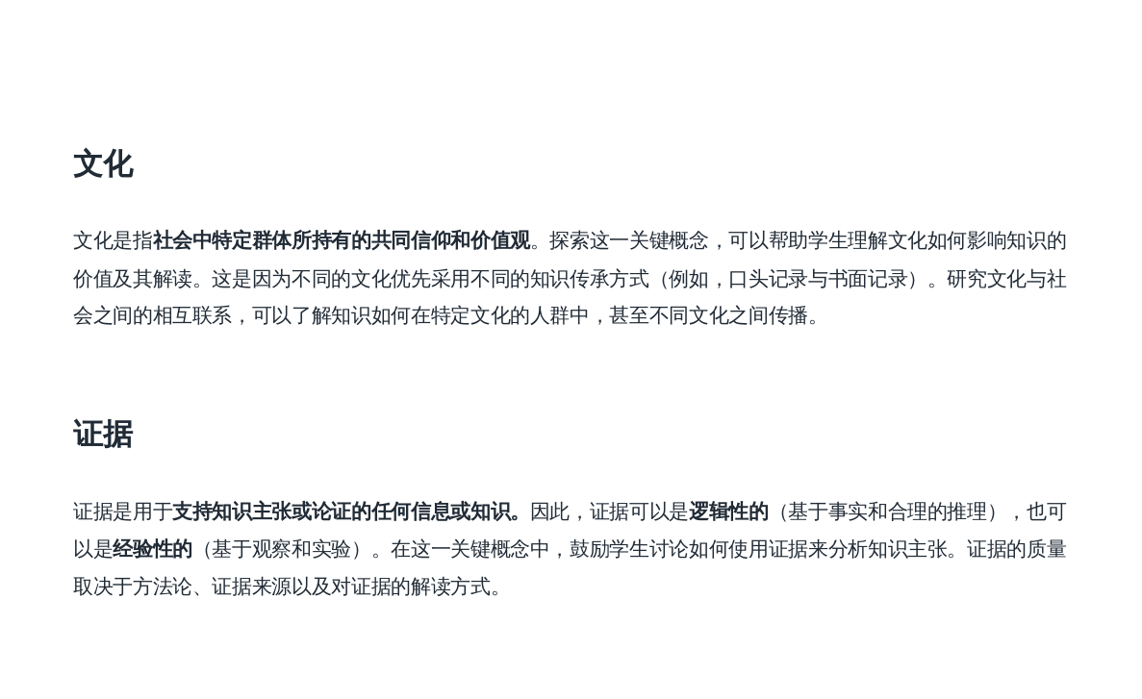
scroll to position [1283, 0]
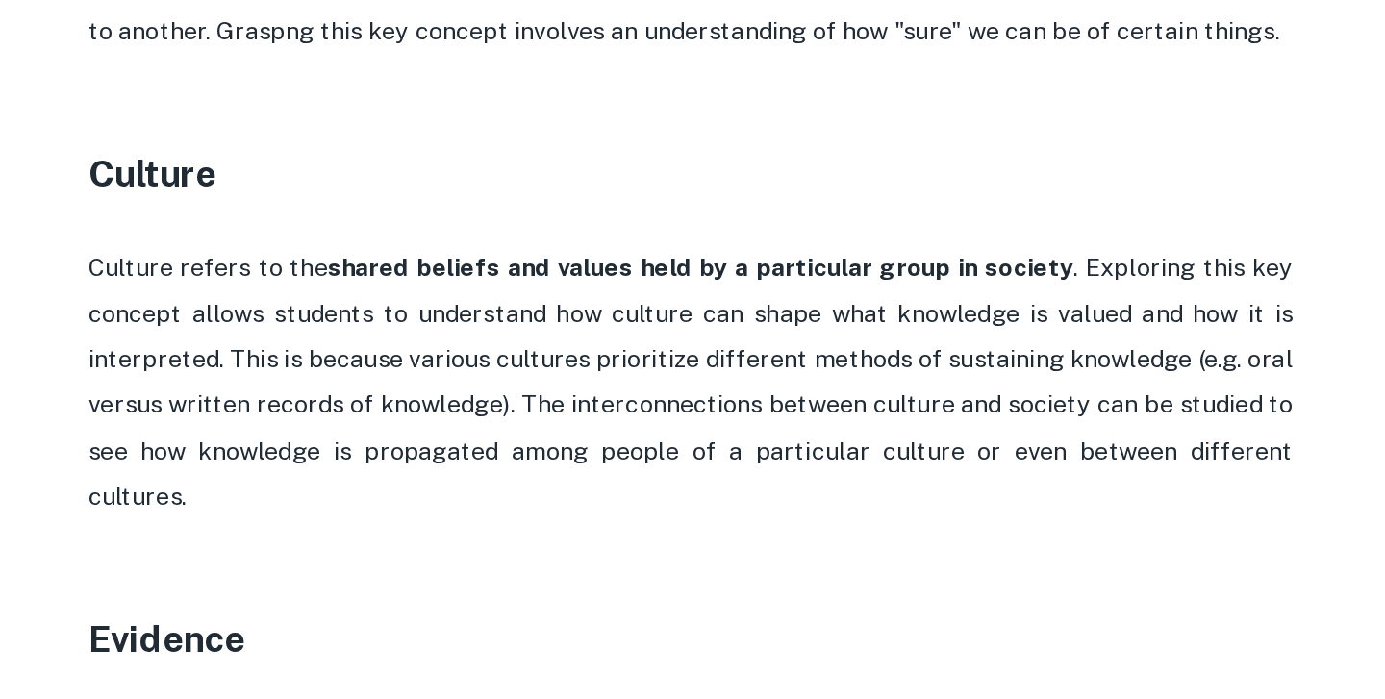
click at [767, 289] on p at bounding box center [692, 302] width 769 height 29
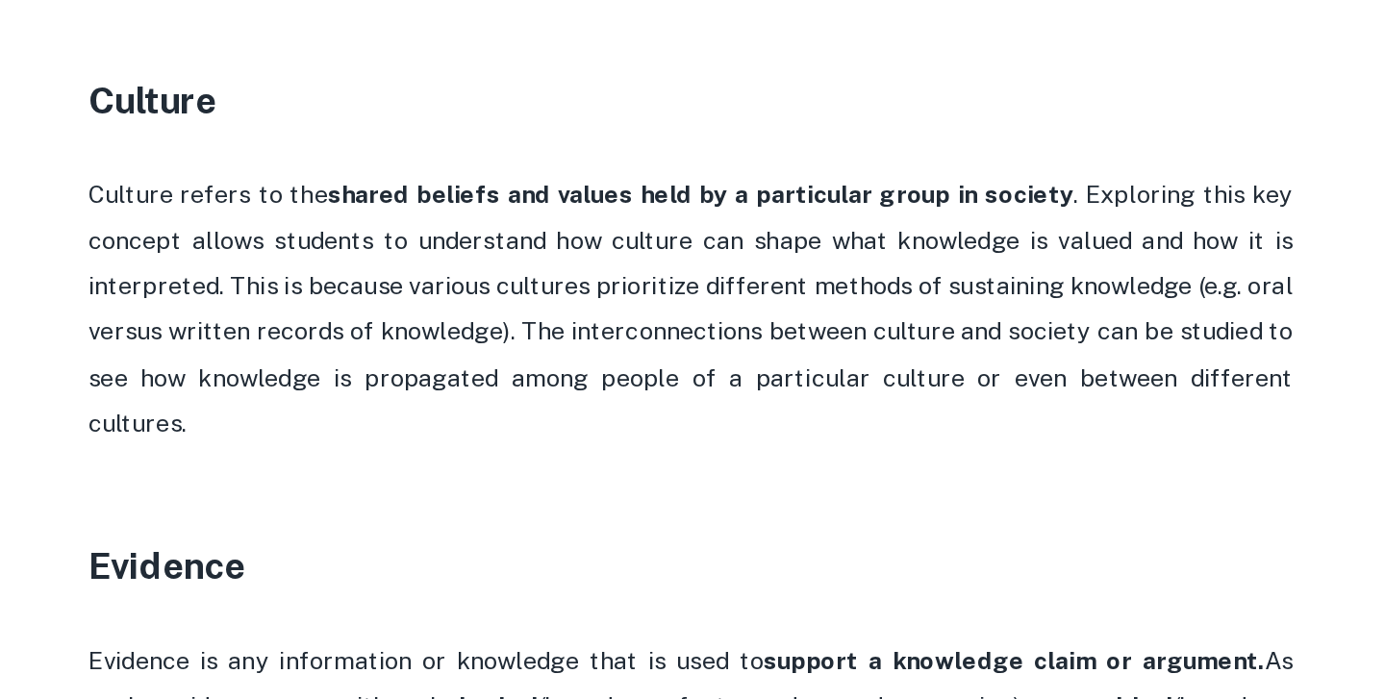
drag, startPoint x: 938, startPoint y: 315, endPoint x: 1085, endPoint y: 459, distance: 205.4
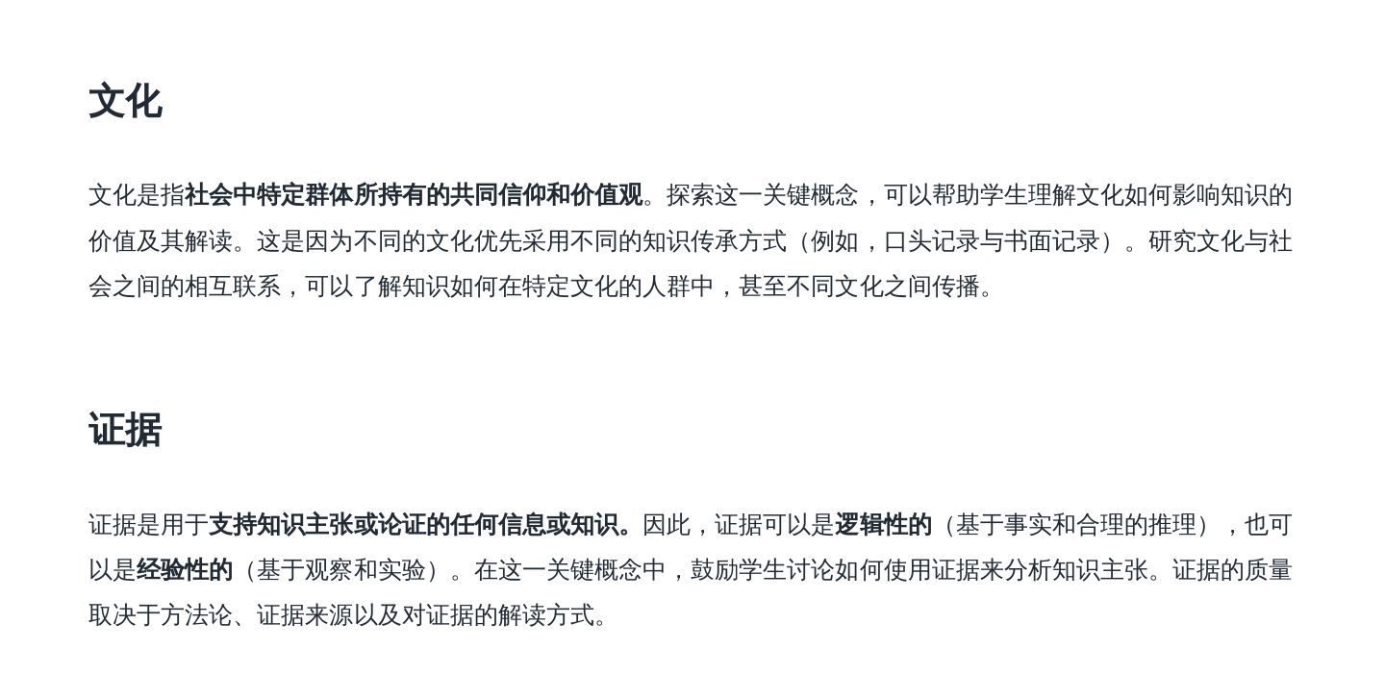
click at [847, 407] on p at bounding box center [692, 418] width 769 height 29
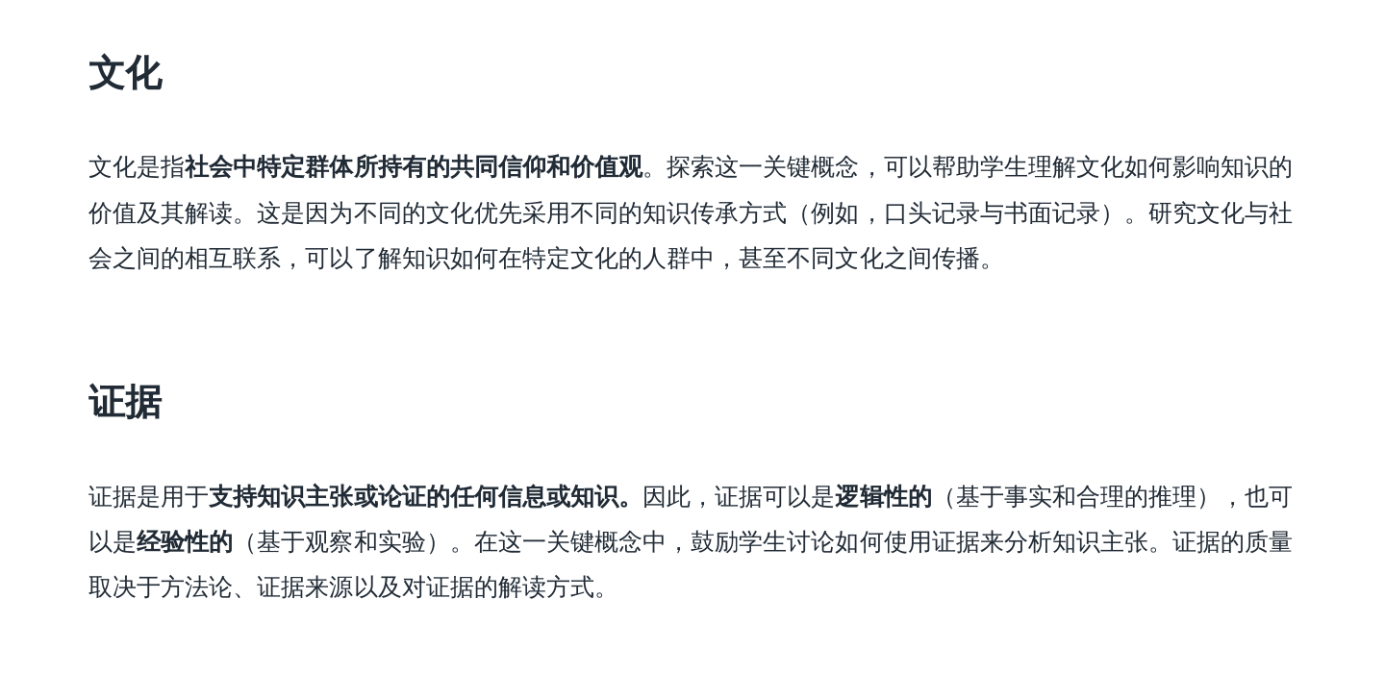
drag, startPoint x: 984, startPoint y: 355, endPoint x: 984, endPoint y: 388, distance: 32.7
click at [984, 388] on p "文化是指 社会中特定群体所持有的共同信仰和价值观 。探索这一关键概念，可以帮助学生理解文化如何影响知识的价值及其解读。这是因为不同的文化优先采用不同的知识传承…" at bounding box center [692, 360] width 769 height 88
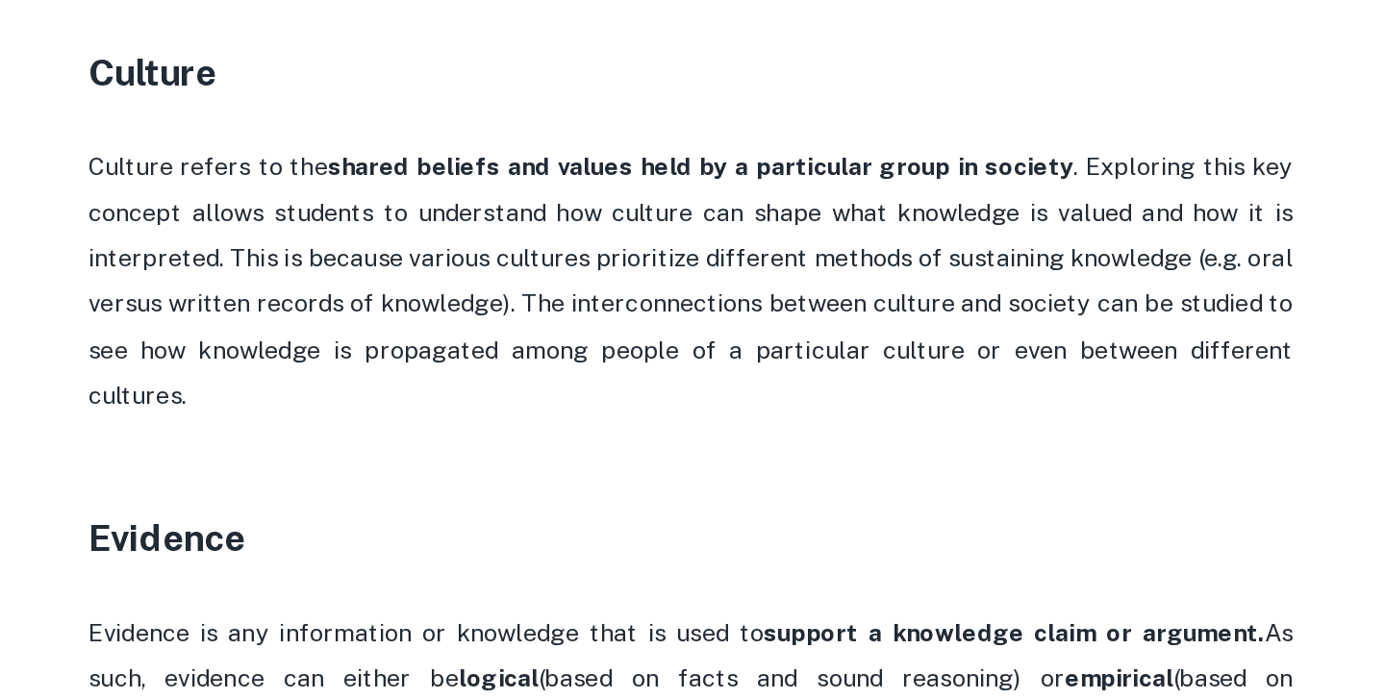
click at [856, 414] on p "Culture refers to the shared beliefs and values held by a particular group in s…" at bounding box center [692, 403] width 769 height 175
drag, startPoint x: 590, startPoint y: 418, endPoint x: 1127, endPoint y: 443, distance: 537.2
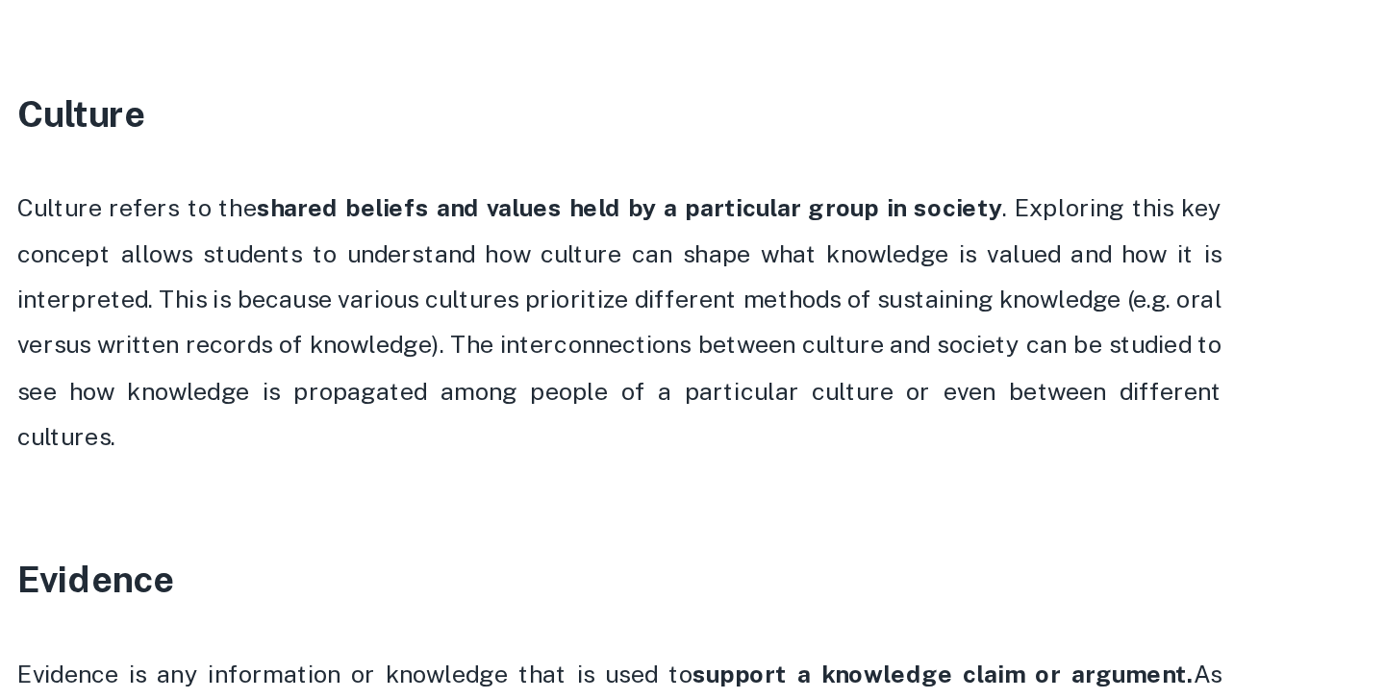
click at [605, 440] on p "Culture refers to the shared beliefs and values held by a particular group in s…" at bounding box center [692, 403] width 769 height 175
drag, startPoint x: 579, startPoint y: 412, endPoint x: 1070, endPoint y: 458, distance: 493.6
click at [1070, 458] on p "Culture refers to the shared beliefs and values held by a particular group in s…" at bounding box center [692, 403] width 769 height 175
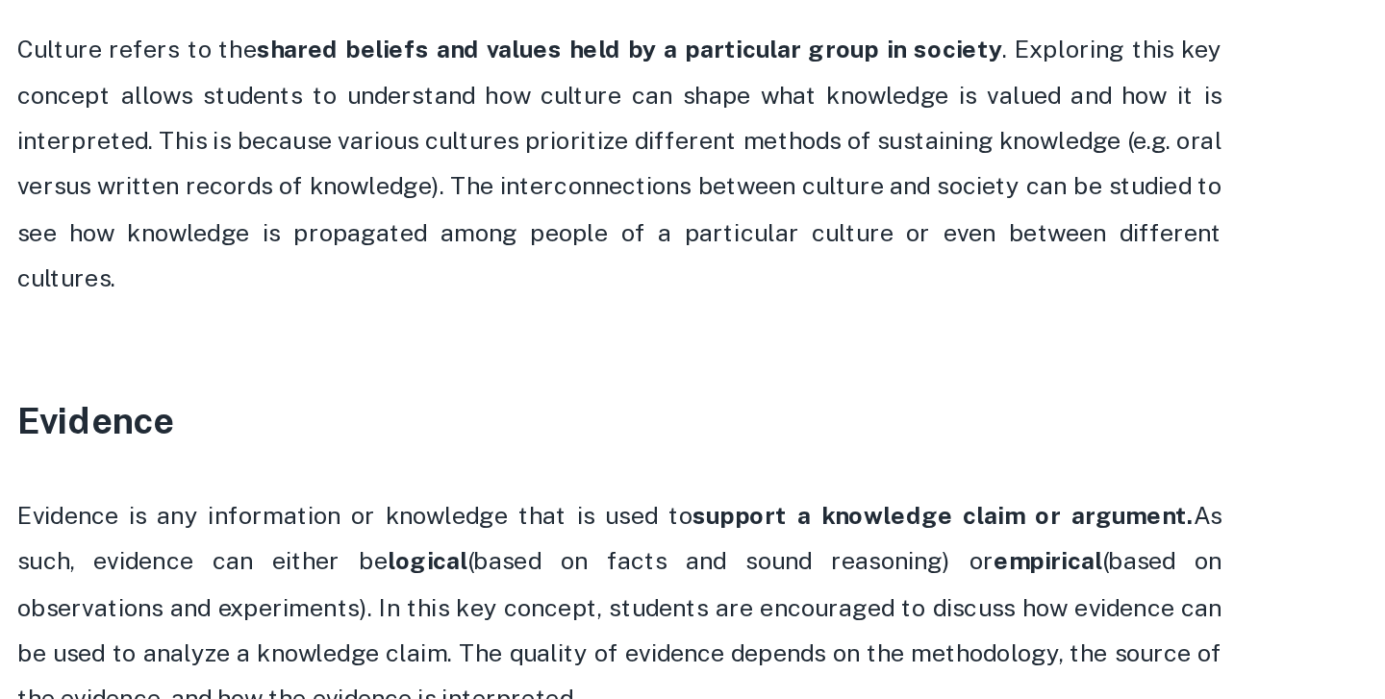
scroll to position [1353, 0]
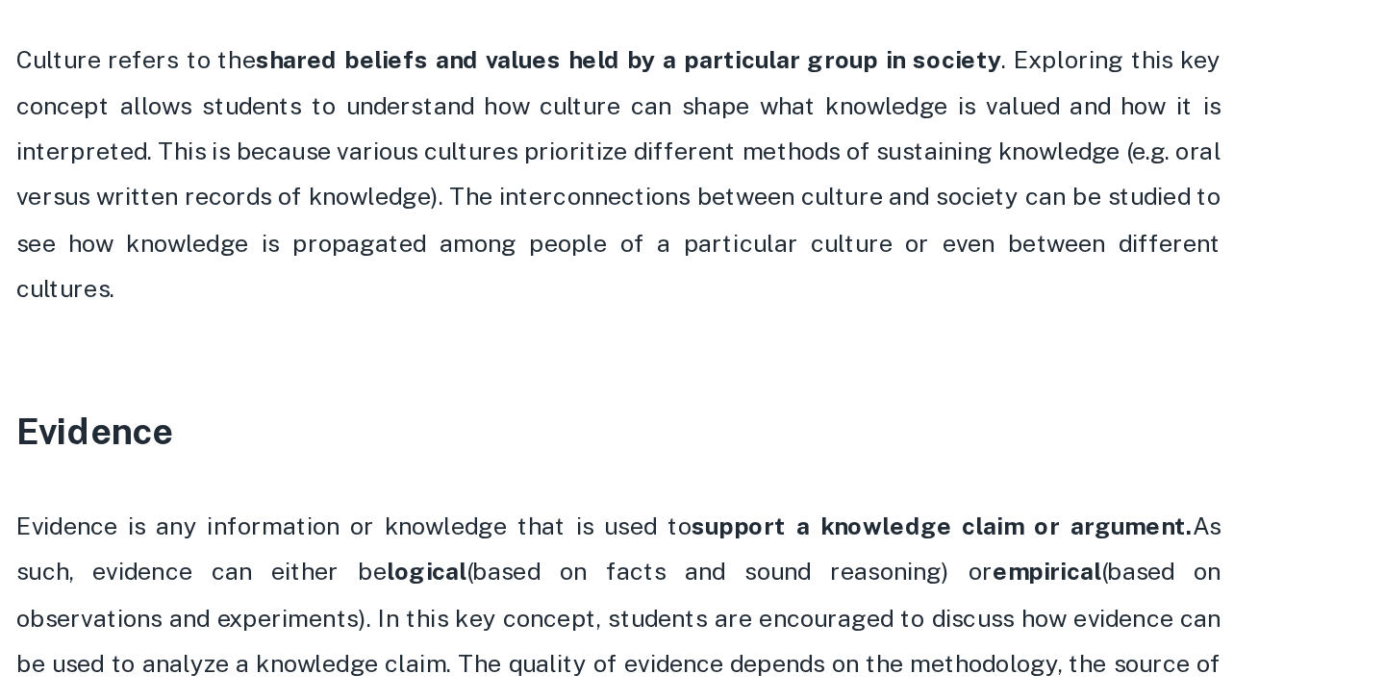
click at [439, 480] on h3 "Evidence" at bounding box center [692, 497] width 769 height 35
drag, startPoint x: 419, startPoint y: 485, endPoint x: 419, endPoint y: 439, distance: 46.2
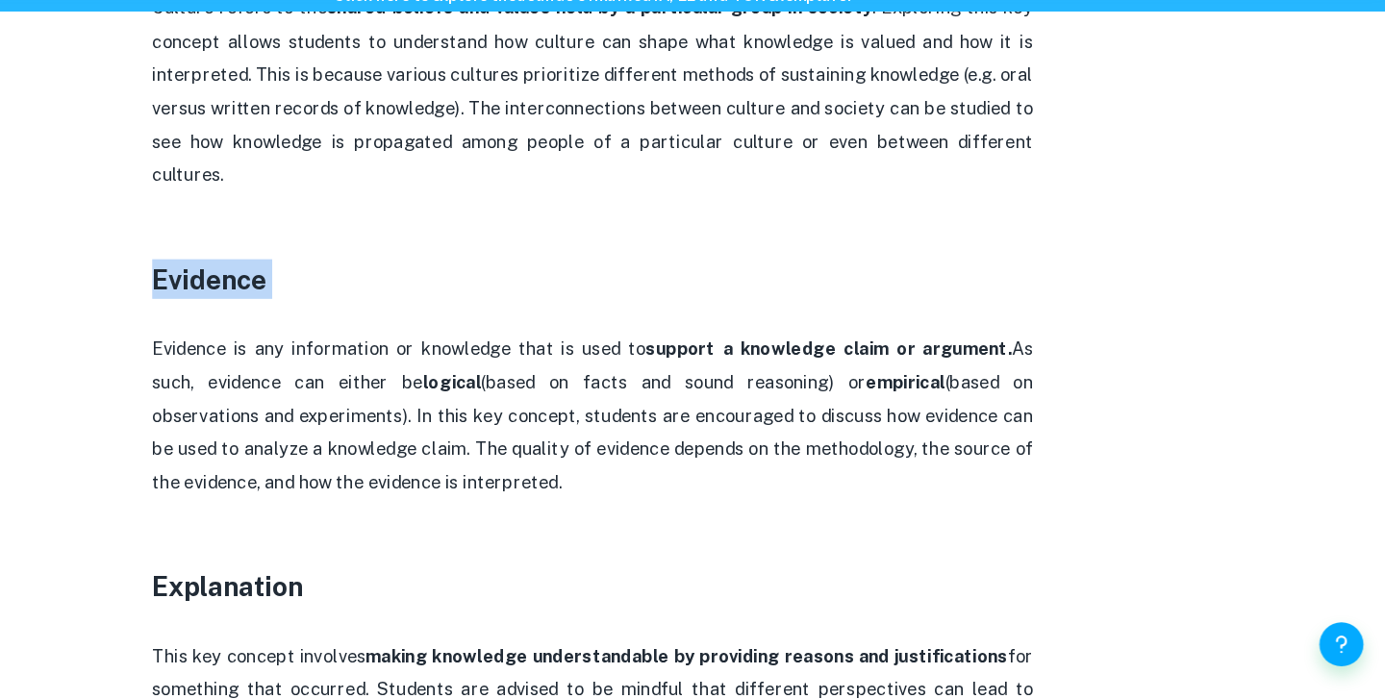
scroll to position [1526, 0]
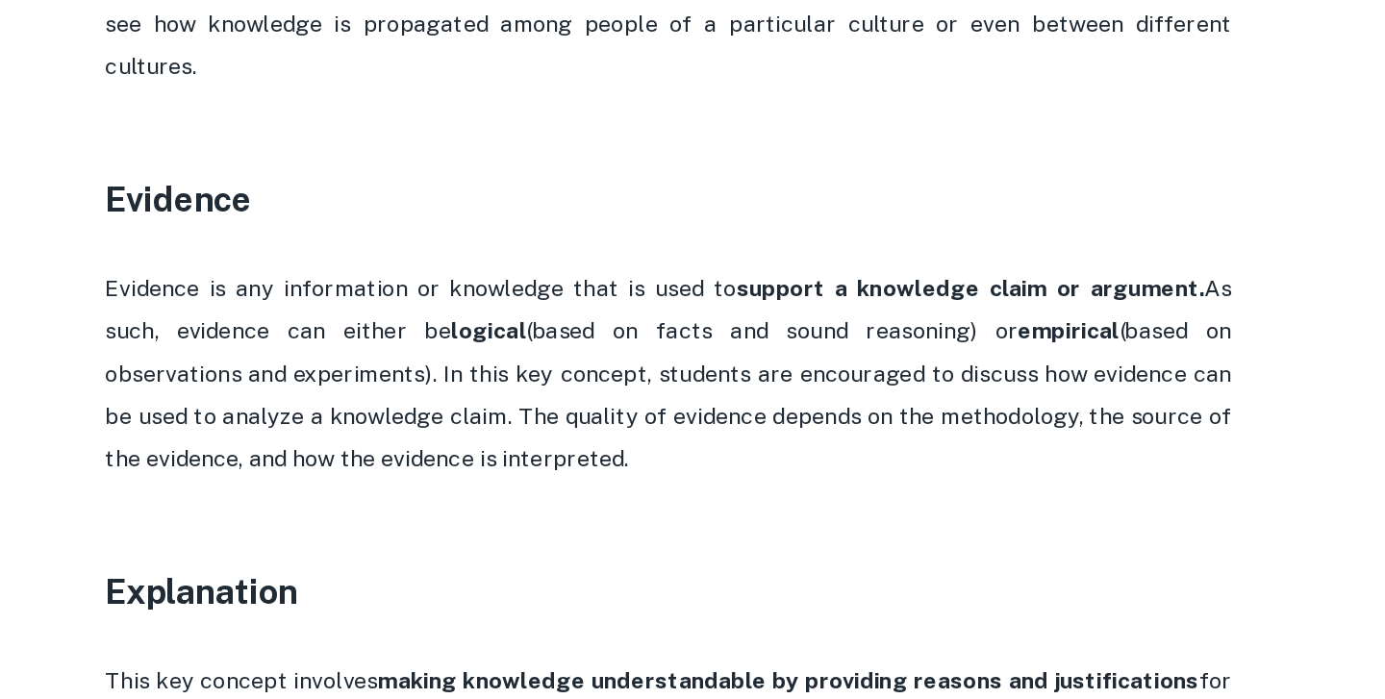
click at [381, 386] on p "Evidence is any information or knowledge that is used to support a knowledge cl…" at bounding box center [692, 444] width 769 height 146
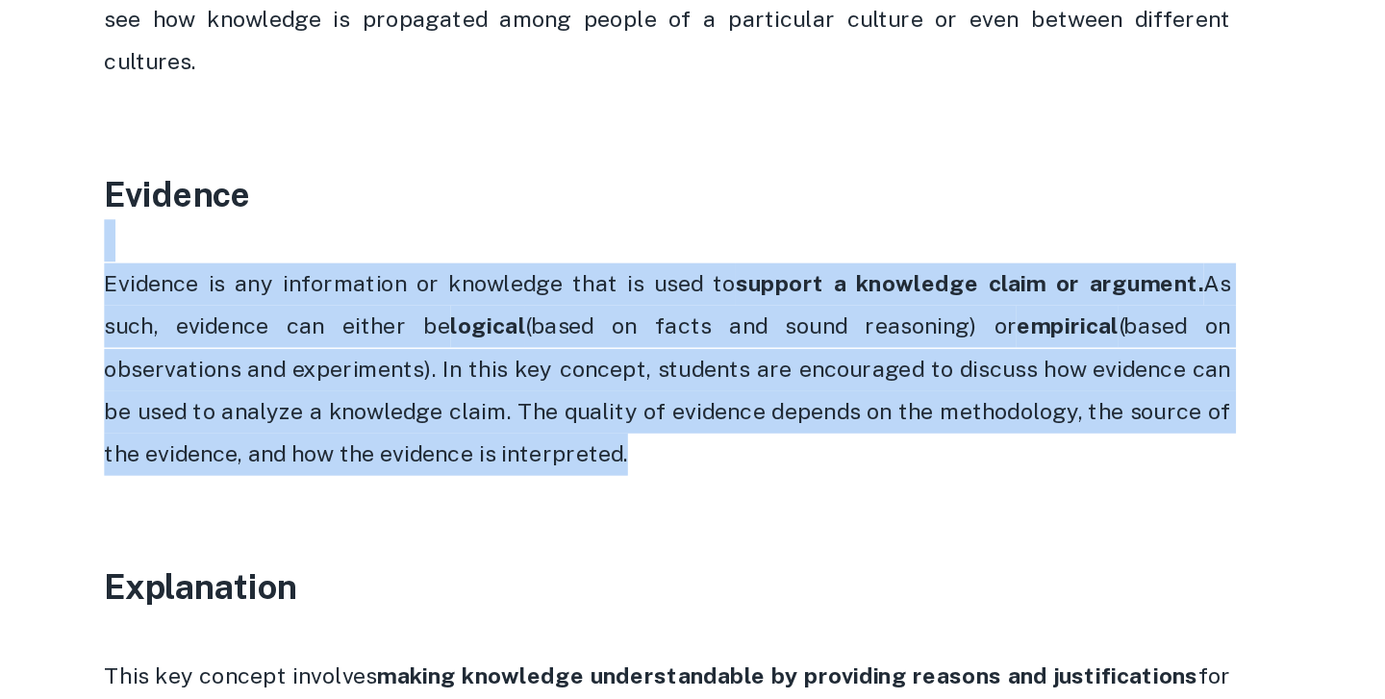
drag, startPoint x: 306, startPoint y: 339, endPoint x: 641, endPoint y: 480, distance: 364.2
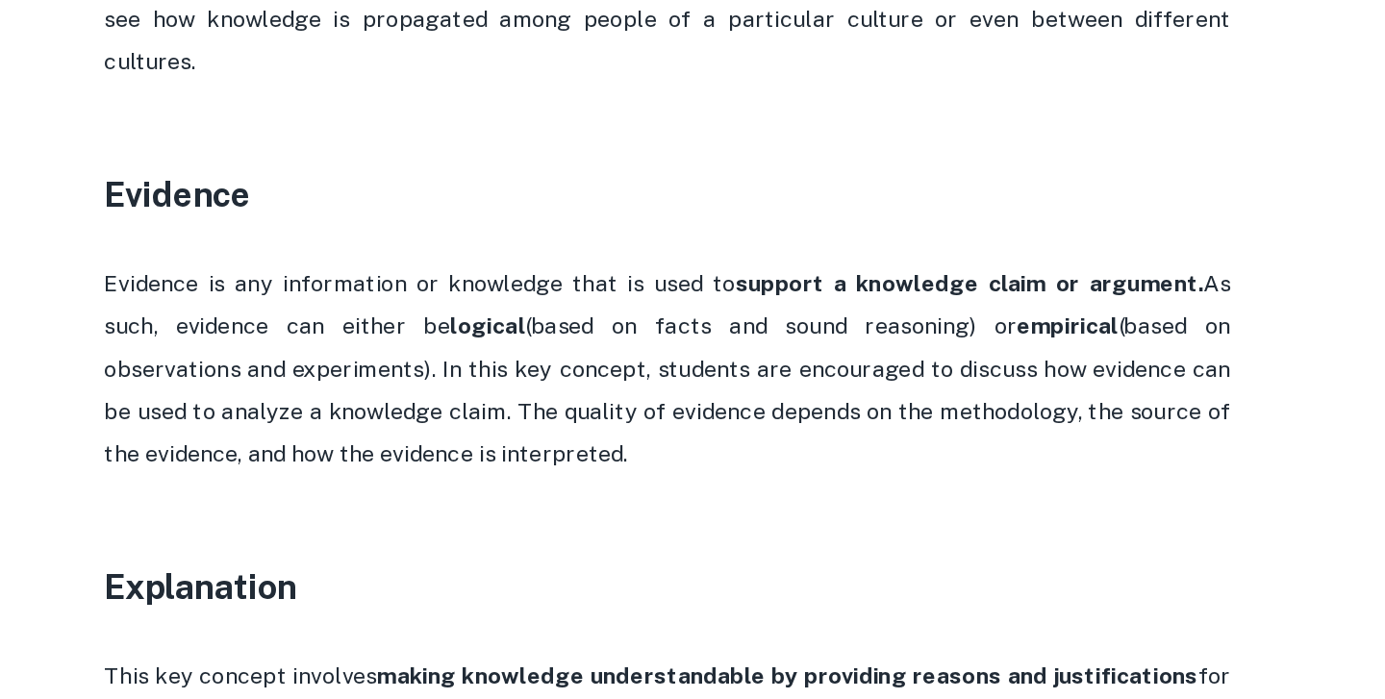
click at [662, 391] on p "Evidence is any information or knowledge that is used to support a knowledge cl…" at bounding box center [692, 444] width 769 height 146
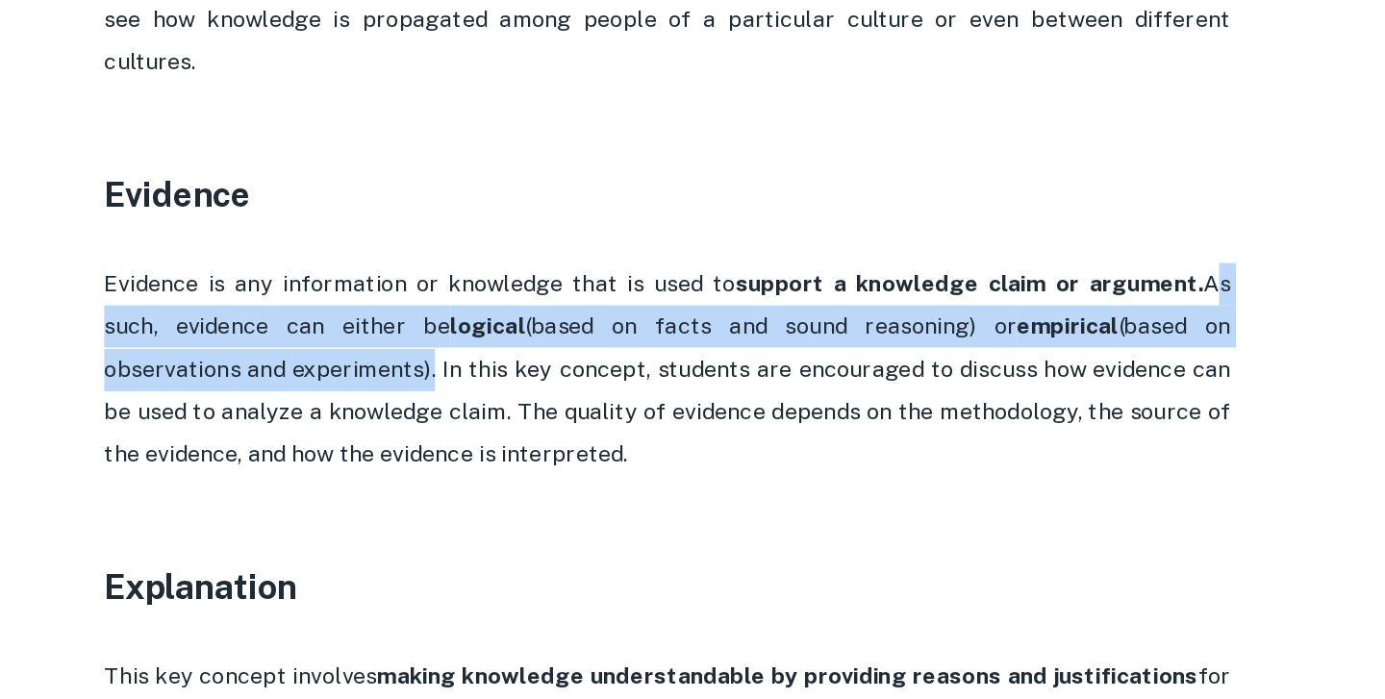
drag, startPoint x: 1020, startPoint y: 352, endPoint x: 437, endPoint y: 406, distance: 586.2
click at [437, 406] on p "Evidence is any information or knowledge that is used to support a knowledge cl…" at bounding box center [692, 444] width 769 height 146
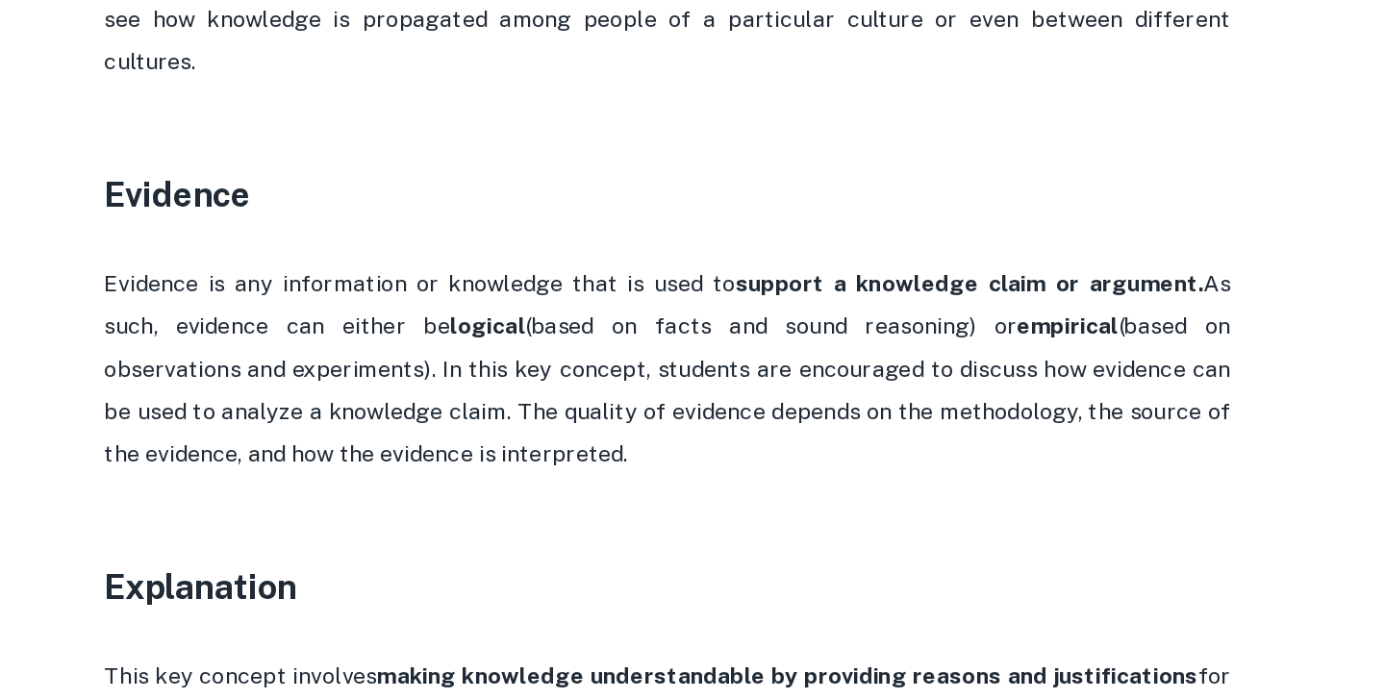
click at [451, 407] on p "Evidence is any information or knowledge that is used to support a knowledge cl…" at bounding box center [692, 444] width 769 height 146
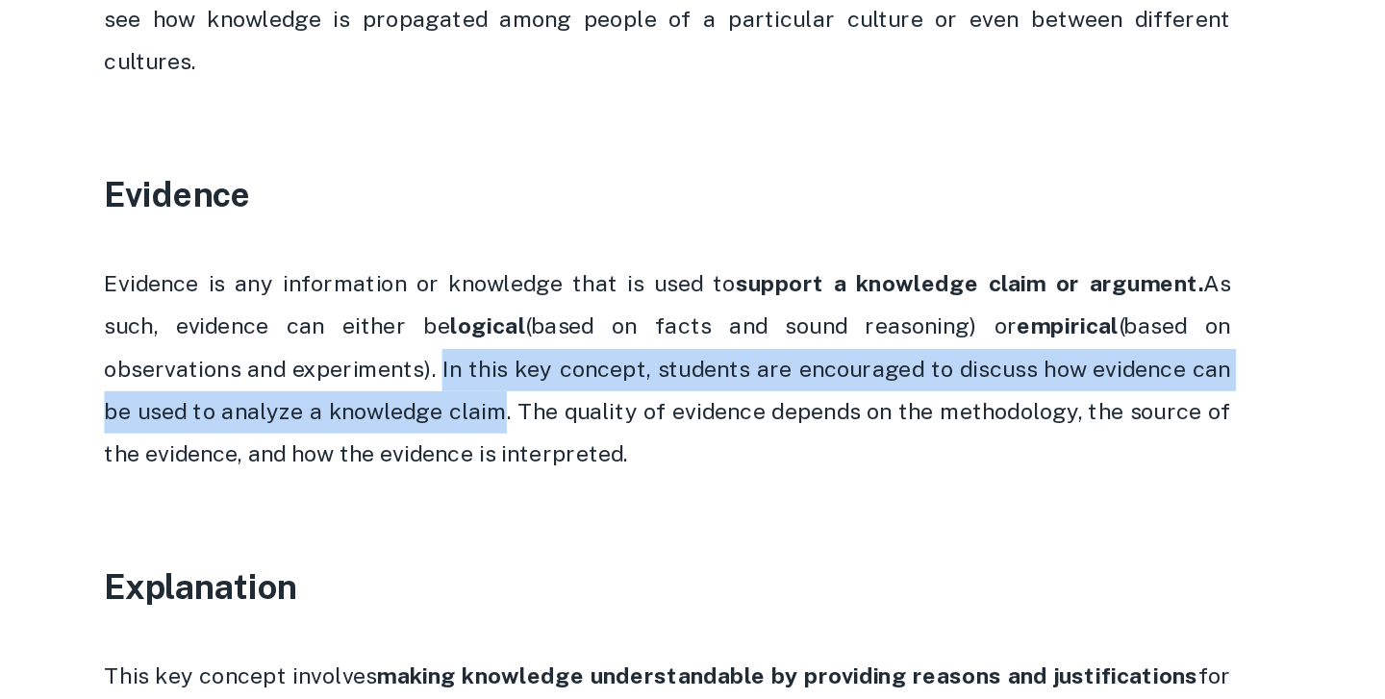
drag, startPoint x: 451, startPoint y: 407, endPoint x: 500, endPoint y: 437, distance: 57.4
click at [500, 437] on p "Evidence is any information or knowledge that is used to support a knowledge cl…" at bounding box center [692, 444] width 769 height 146
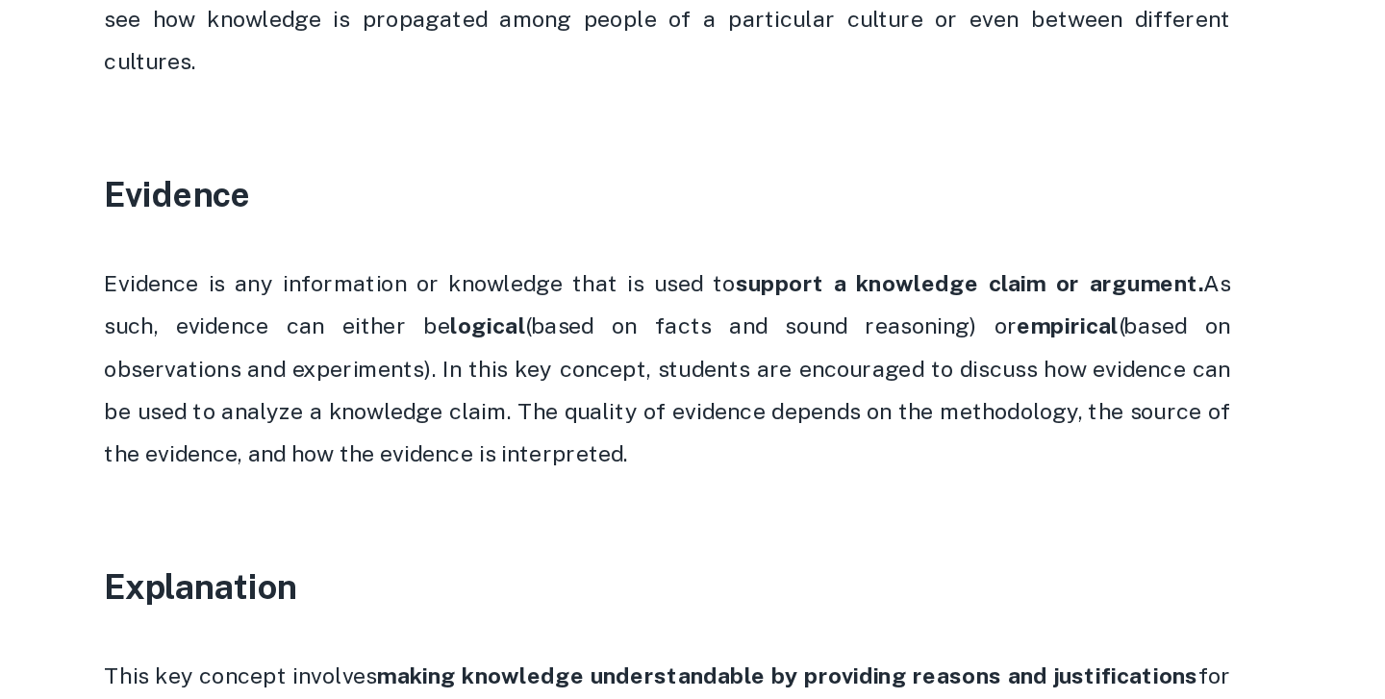
click at [782, 471] on p "Evidence is any information or knowledge that is used to support a knowledge cl…" at bounding box center [692, 444] width 769 height 146
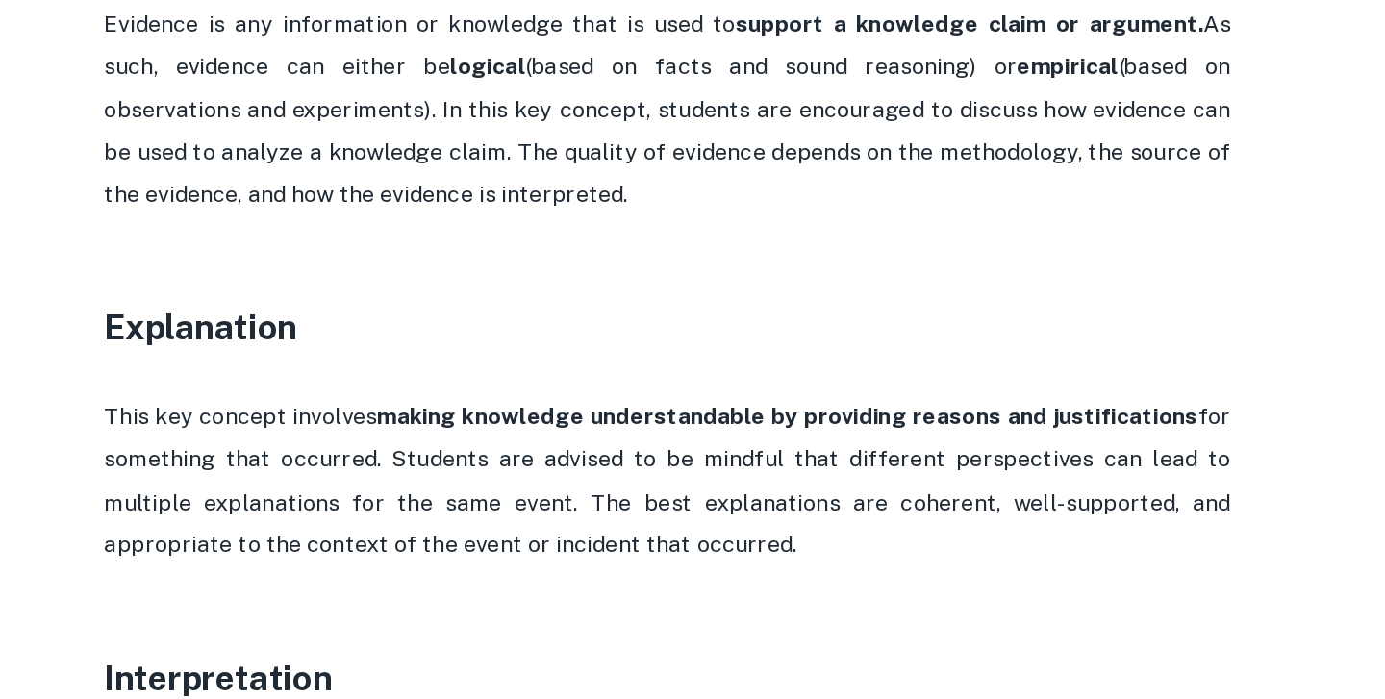
scroll to position [1708, 0]
